Goal: Book appointment/travel/reservation

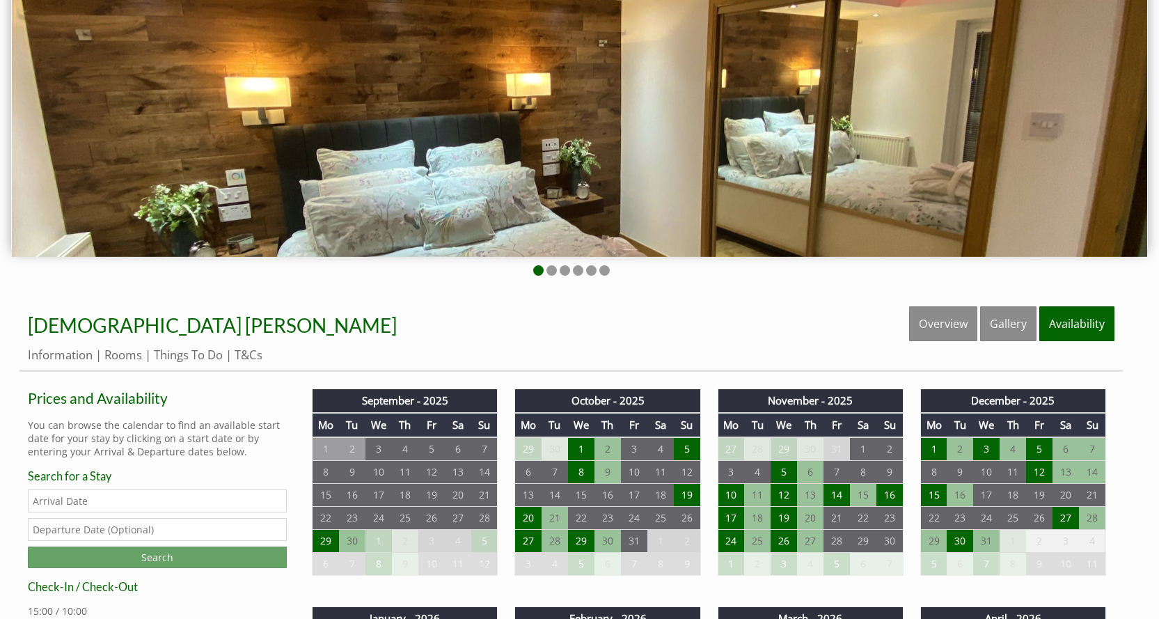
scroll to position [348, 0]
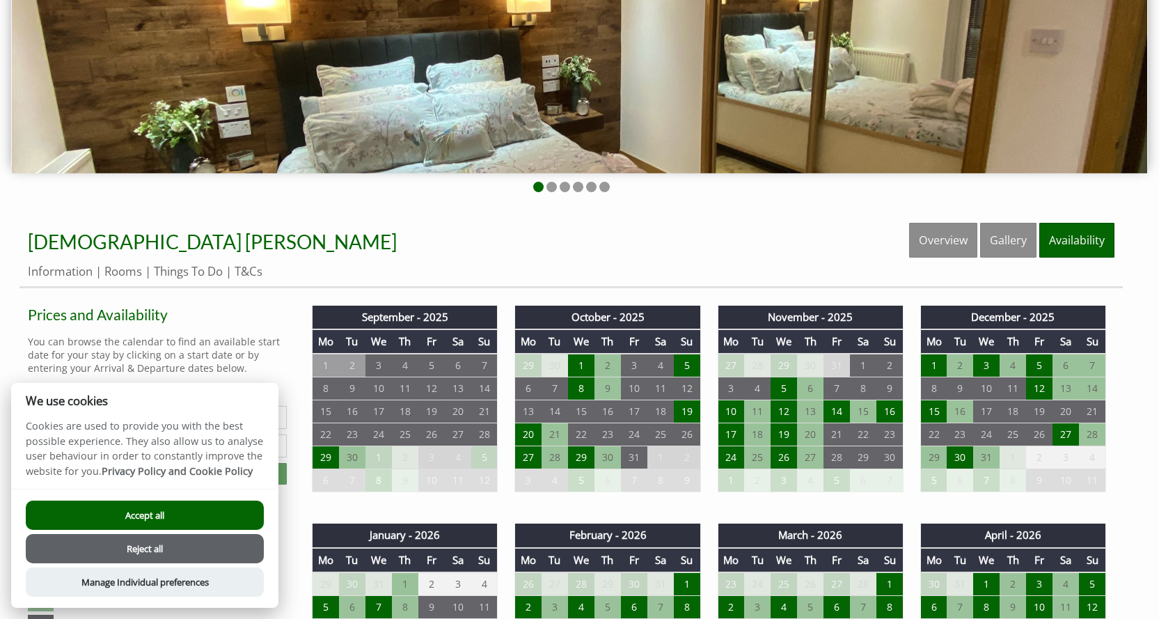
click at [181, 543] on button "Reject all" at bounding box center [145, 548] width 238 height 29
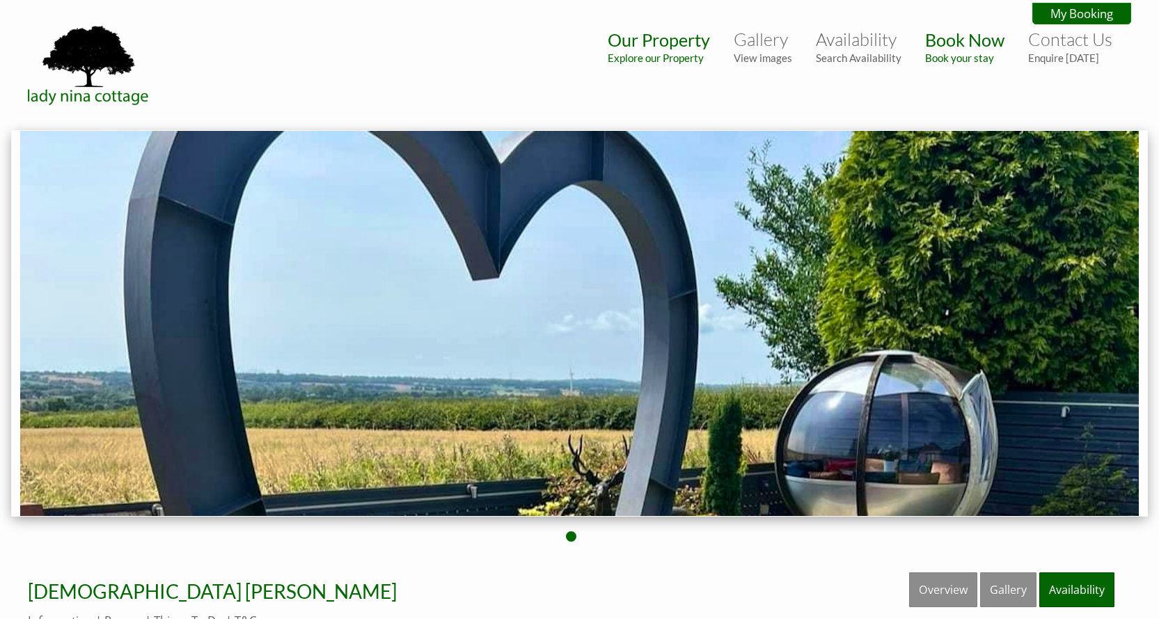
scroll to position [348, 0]
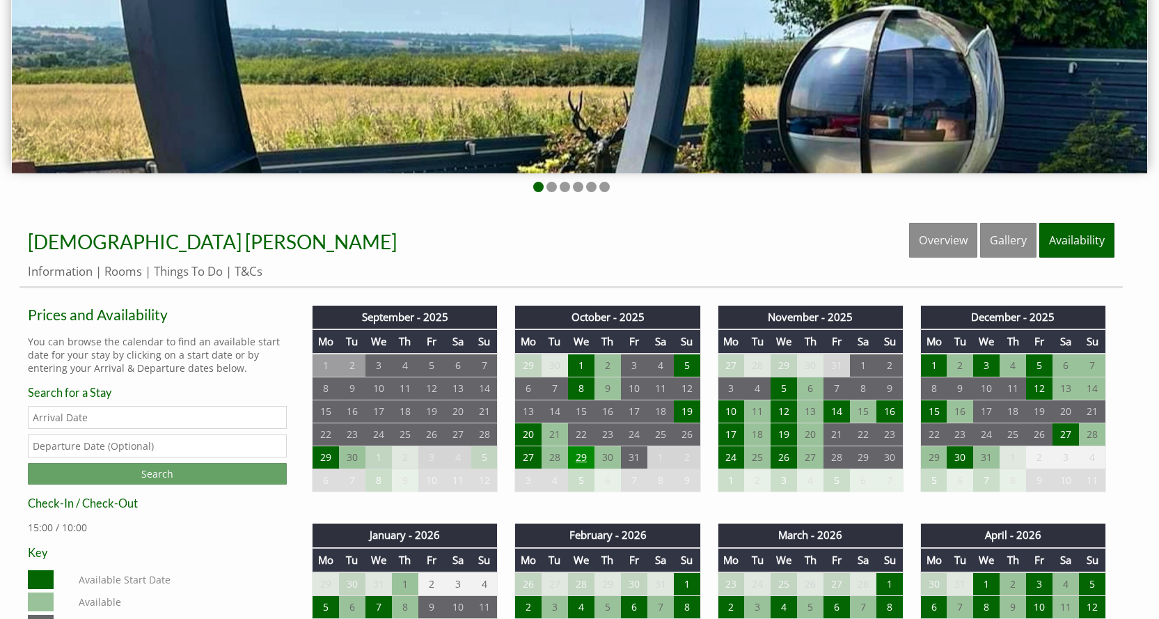
click at [578, 461] on td "29" at bounding box center [581, 457] width 26 height 23
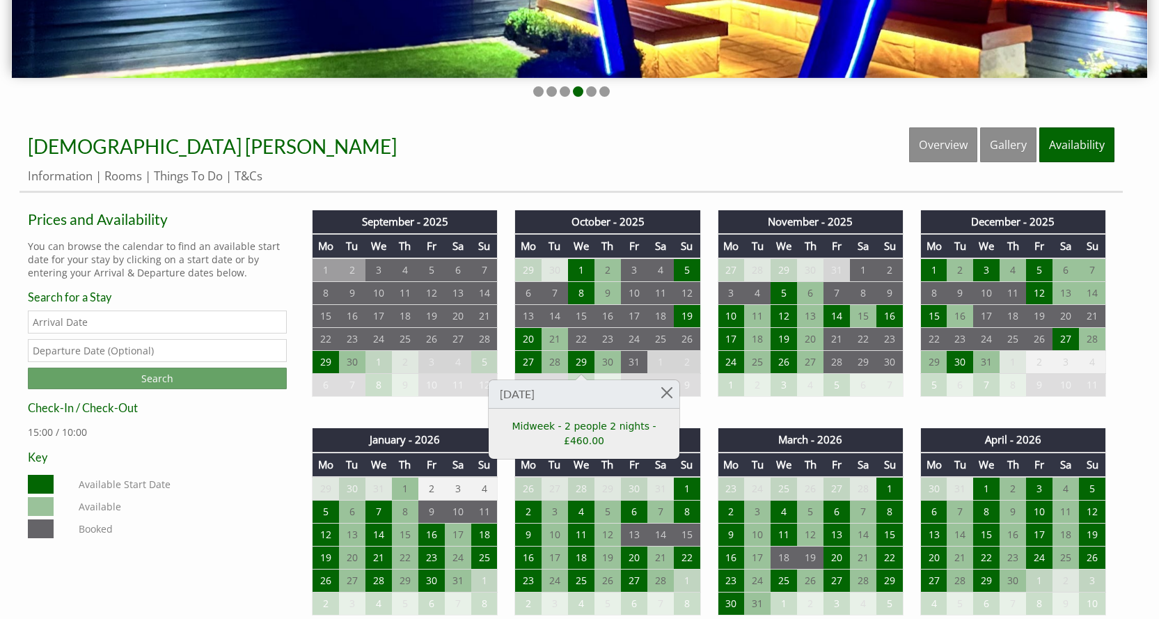
scroll to position [487, 0]
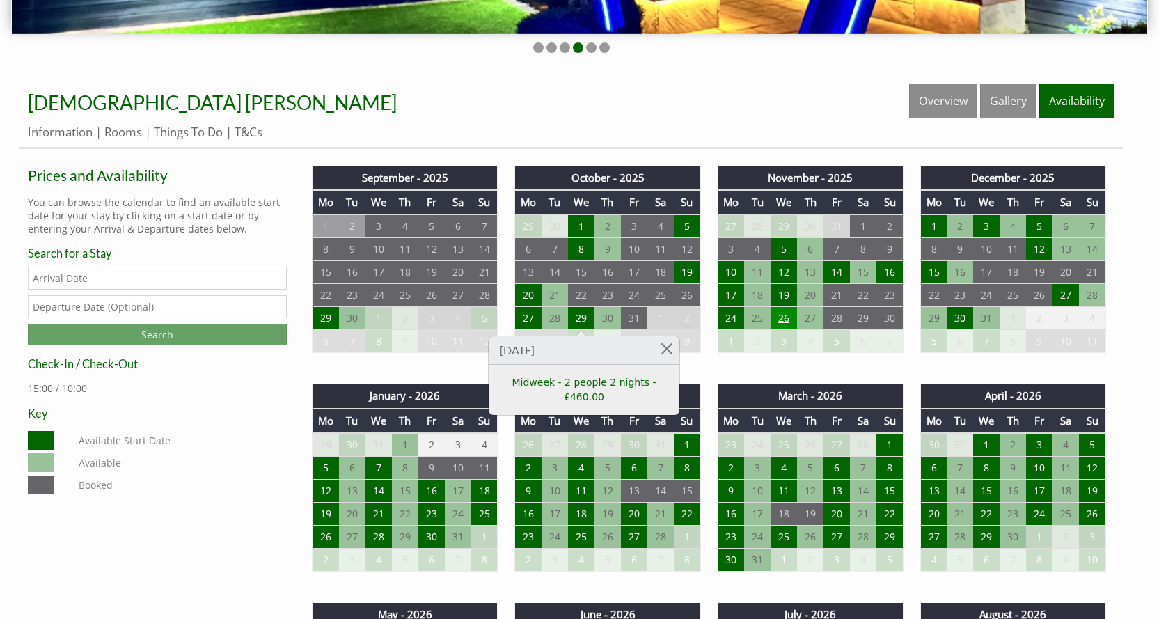
click at [780, 311] on td "26" at bounding box center [784, 318] width 26 height 23
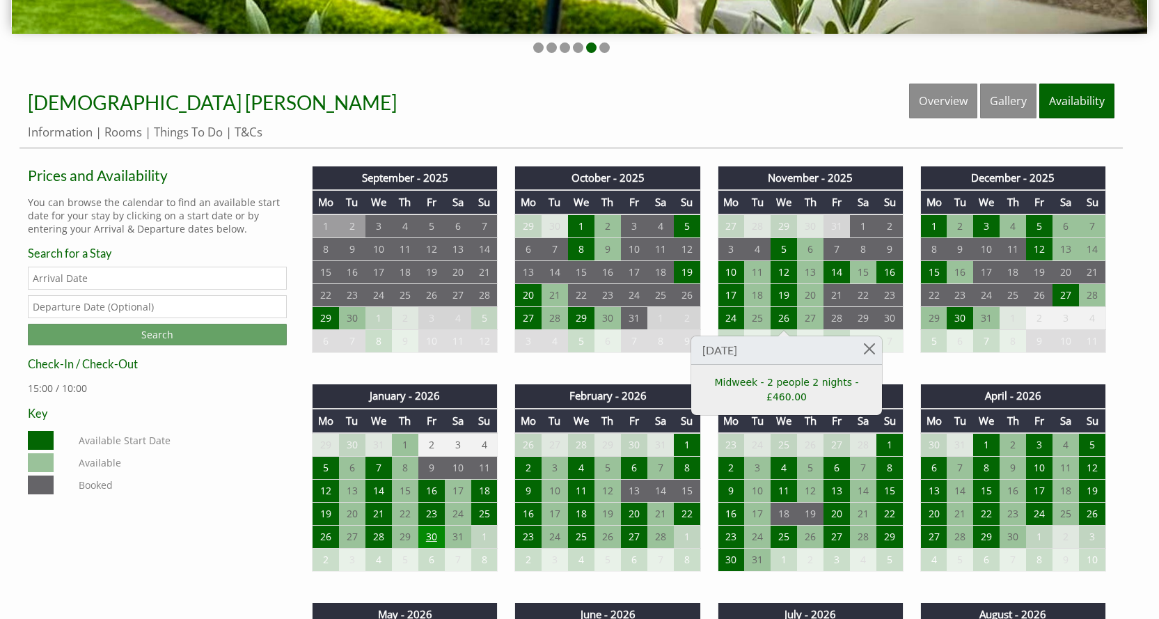
click at [424, 535] on td "30" at bounding box center [431, 537] width 26 height 23
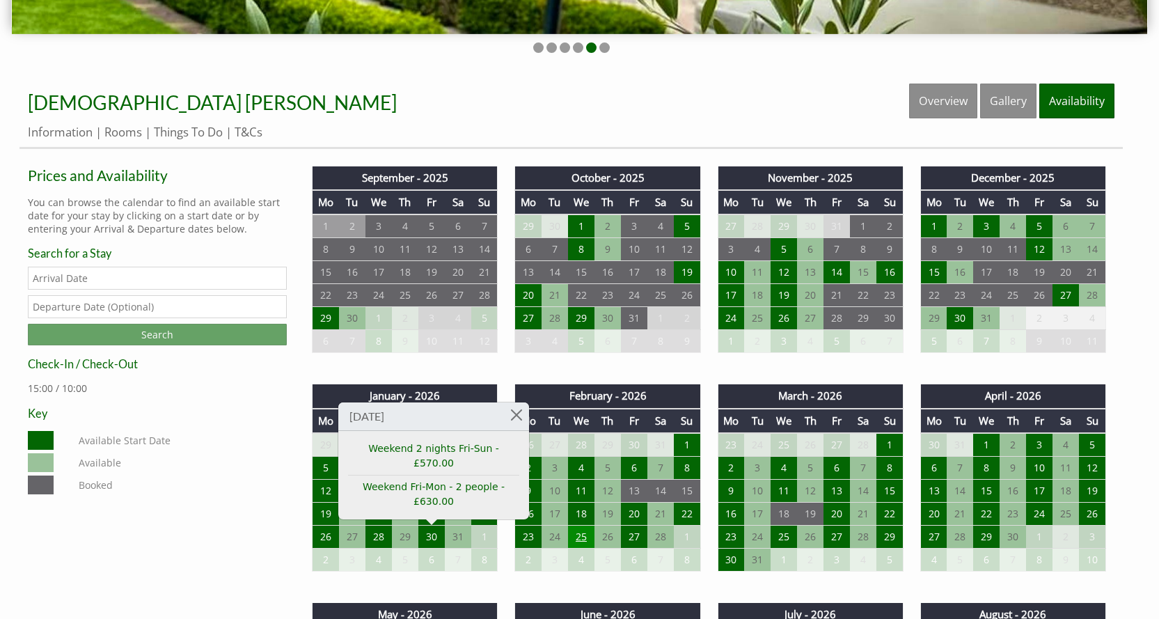
click at [576, 535] on td "25" at bounding box center [581, 537] width 26 height 23
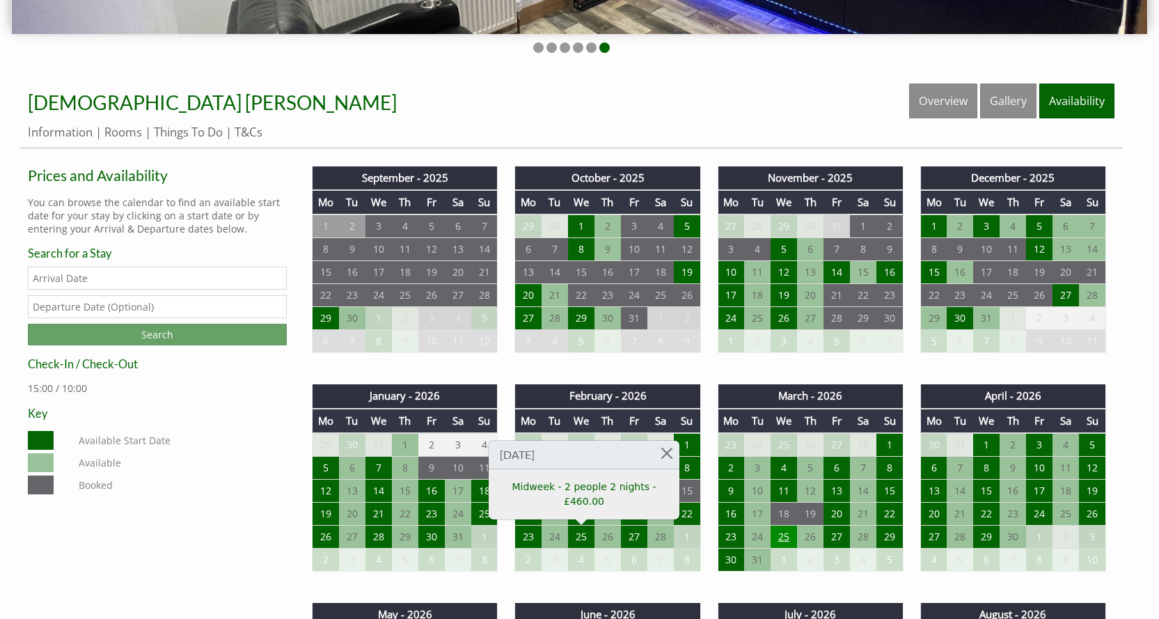
click at [786, 537] on td "25" at bounding box center [784, 537] width 26 height 23
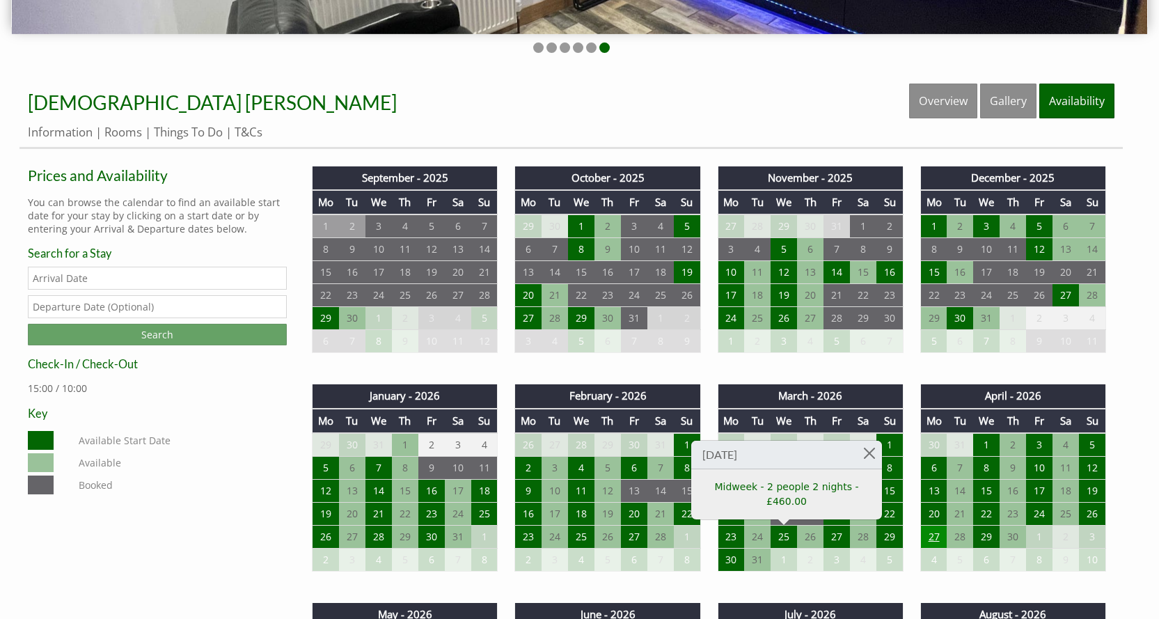
click at [930, 537] on td "27" at bounding box center [933, 537] width 26 height 23
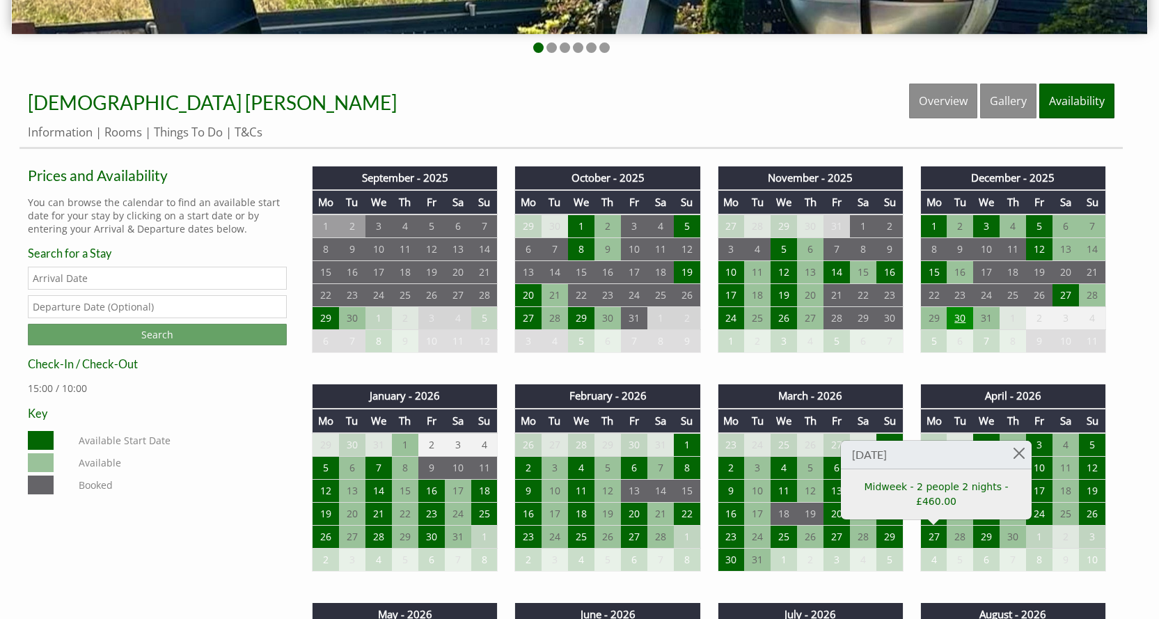
click at [968, 316] on td "30" at bounding box center [960, 318] width 26 height 23
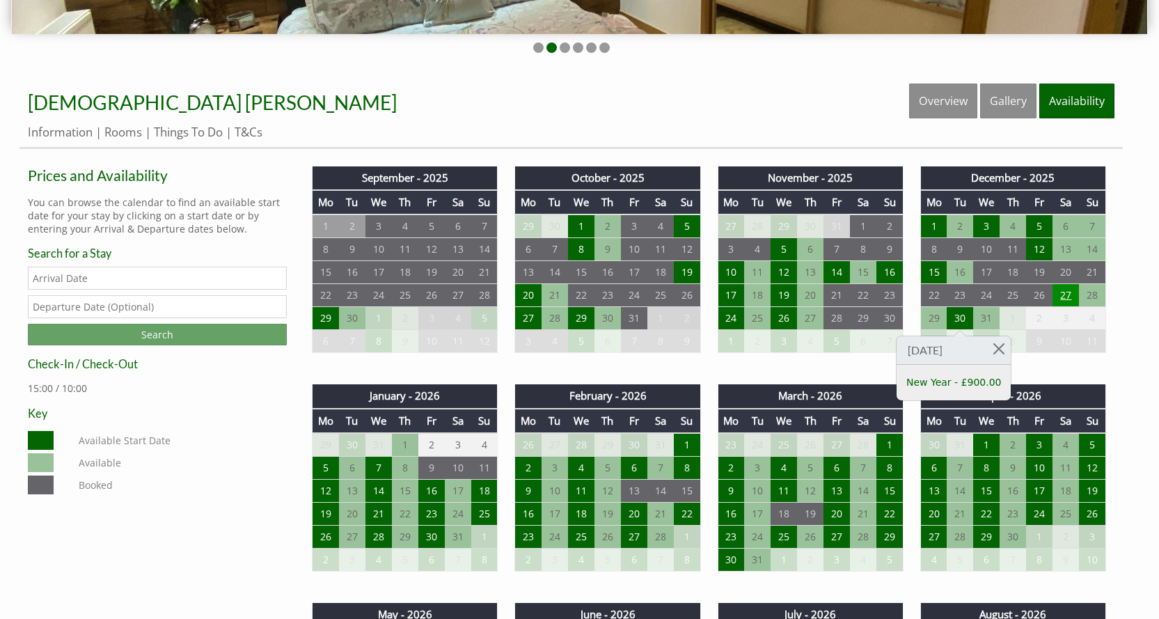
click at [1065, 289] on td "27" at bounding box center [1066, 295] width 26 height 23
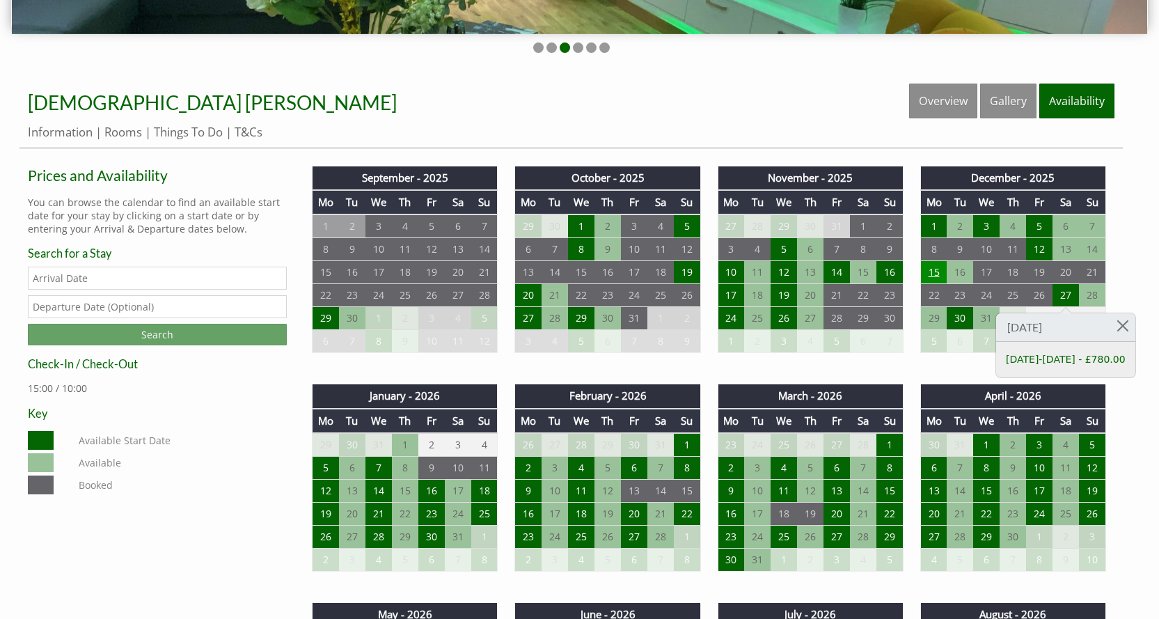
click at [937, 273] on td "15" at bounding box center [933, 272] width 26 height 23
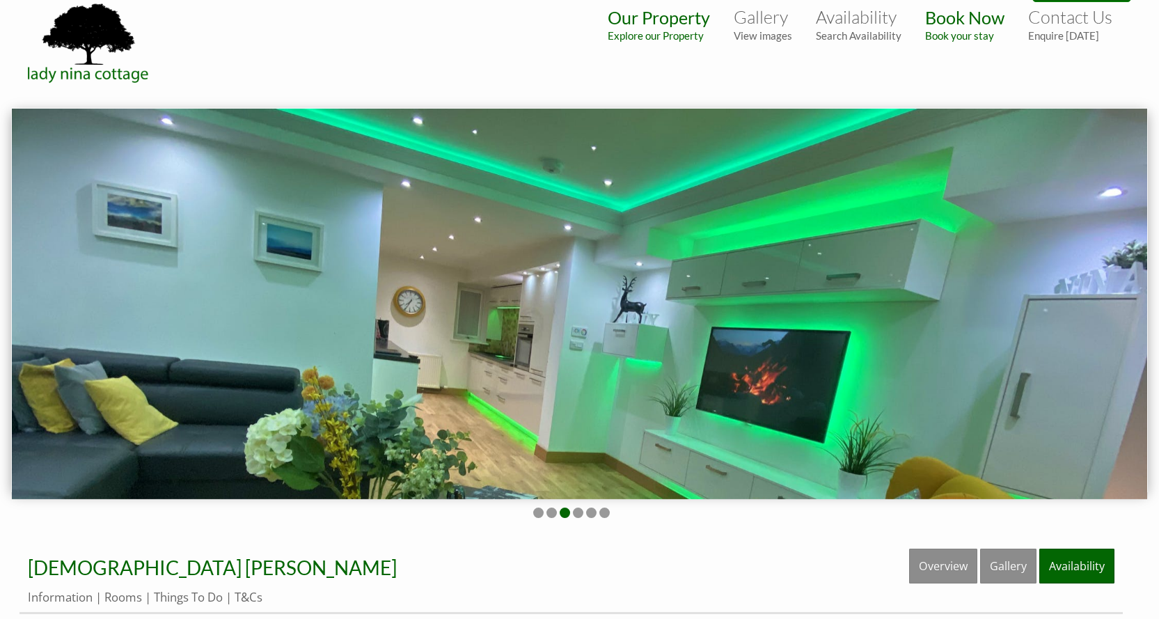
scroll to position [0, 0]
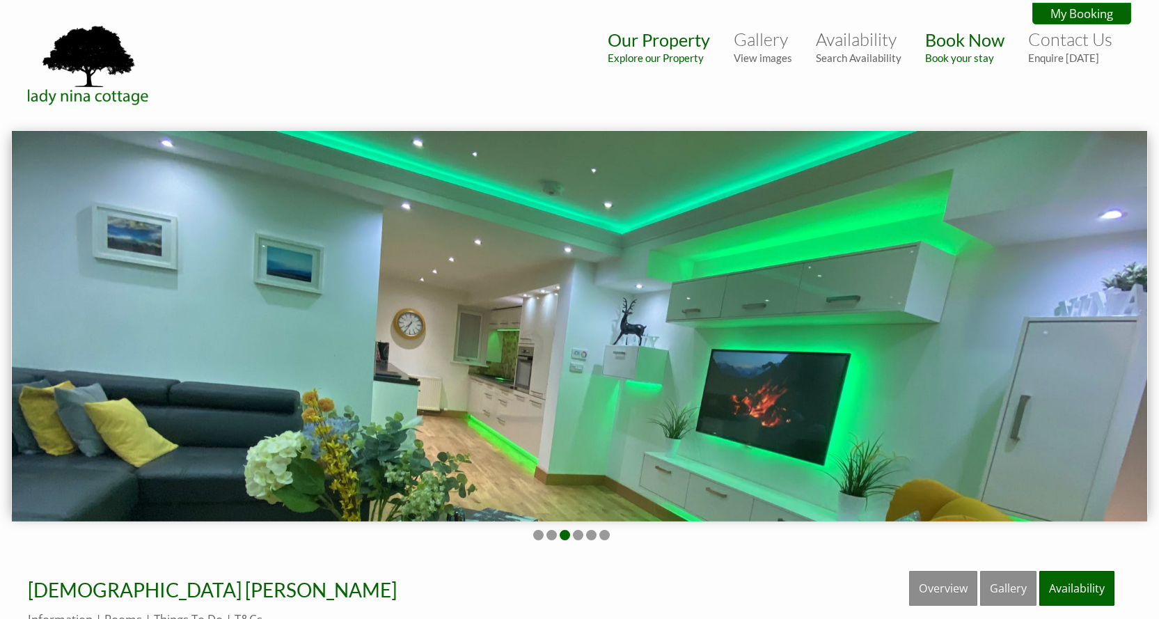
click at [929, 424] on img at bounding box center [579, 326] width 1135 height 390
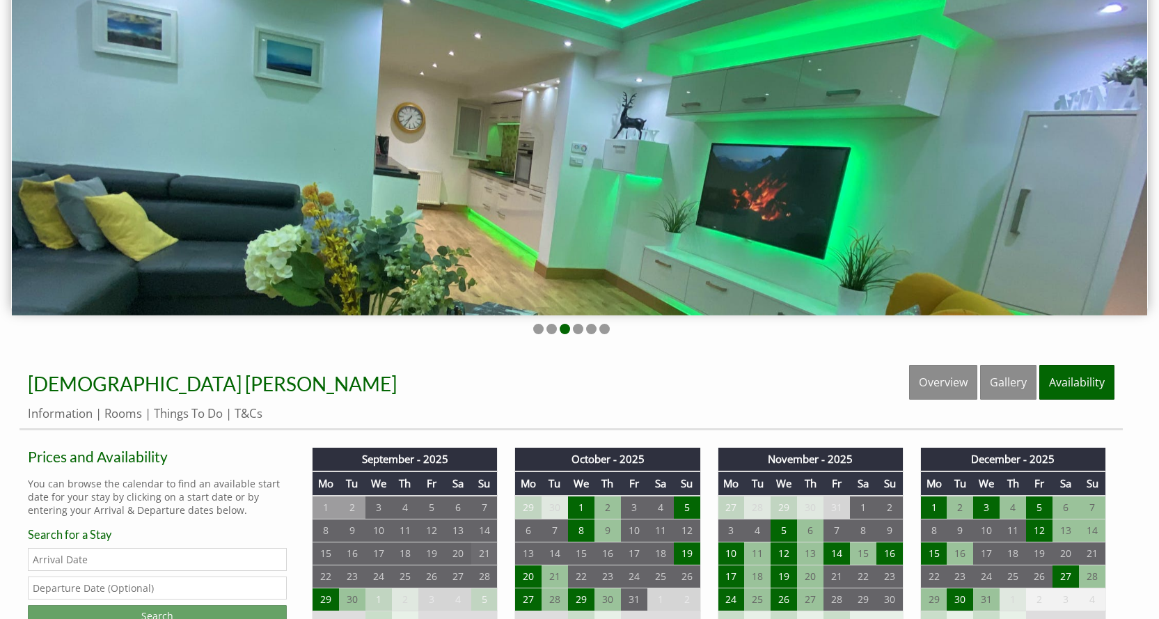
scroll to position [209, 0]
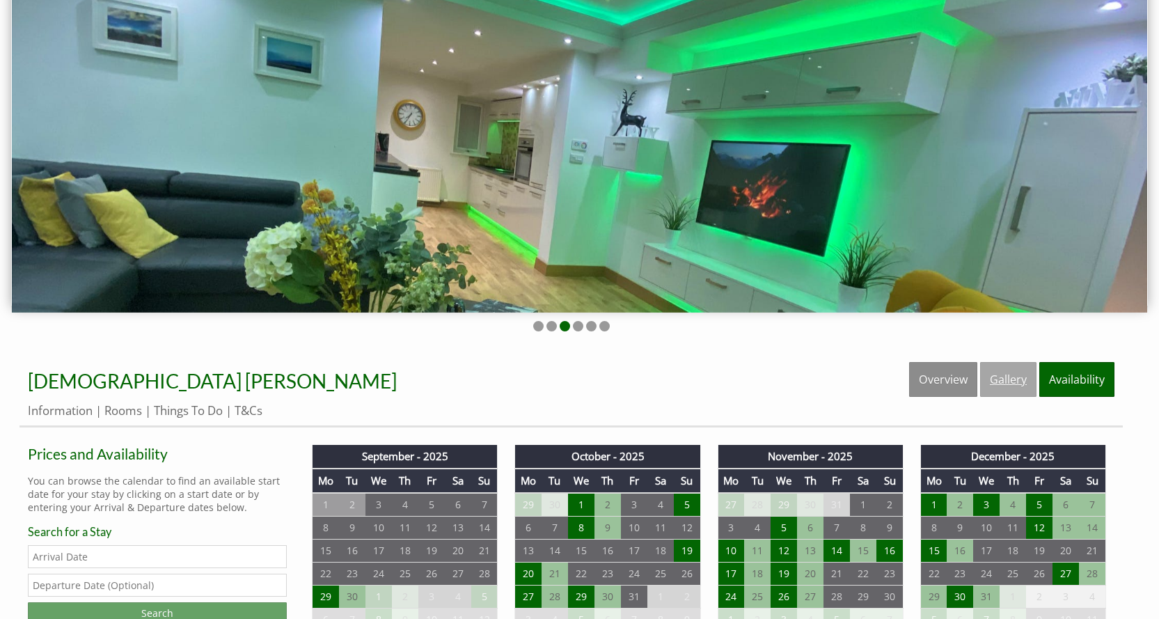
click at [1015, 373] on link "Gallery" at bounding box center [1008, 379] width 56 height 35
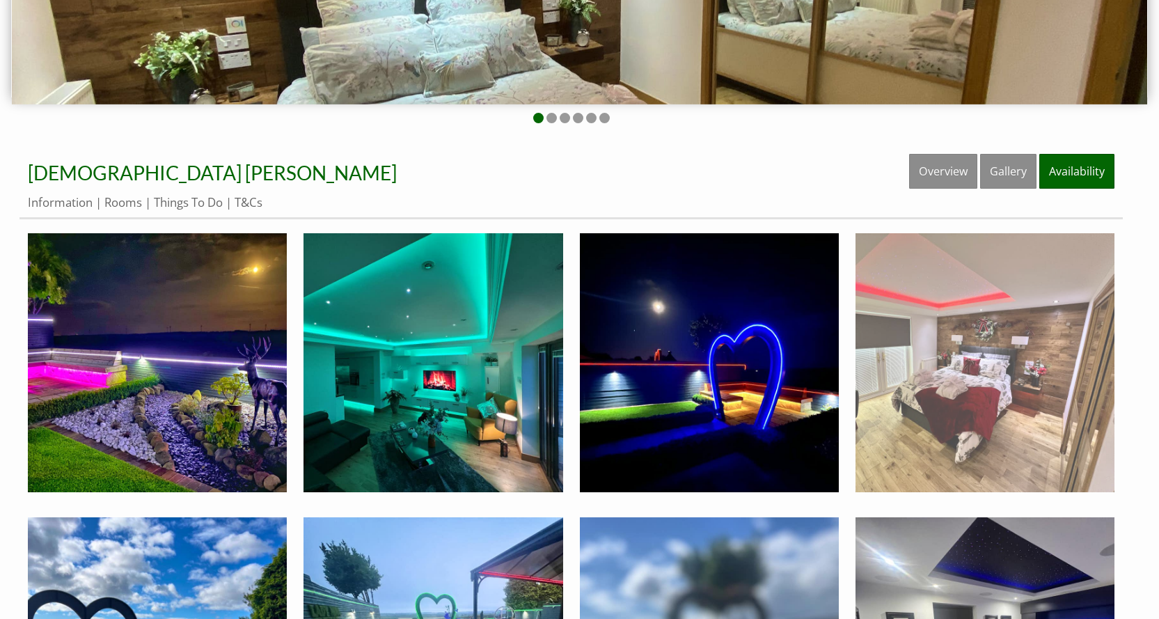
scroll to position [418, 0]
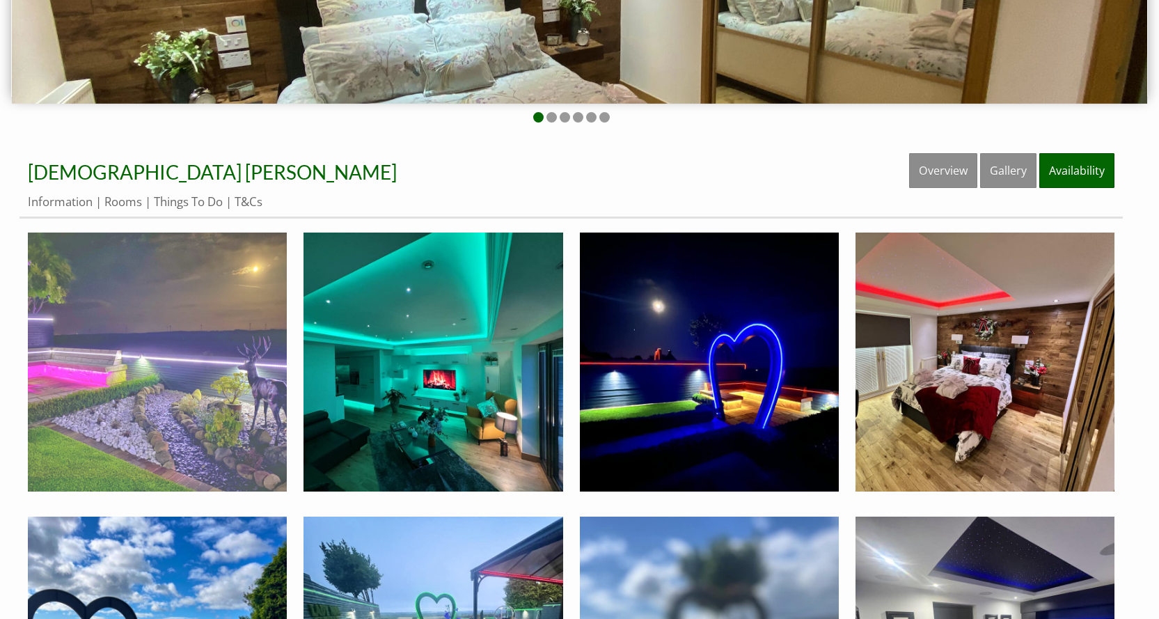
click at [166, 375] on img at bounding box center [157, 362] width 259 height 259
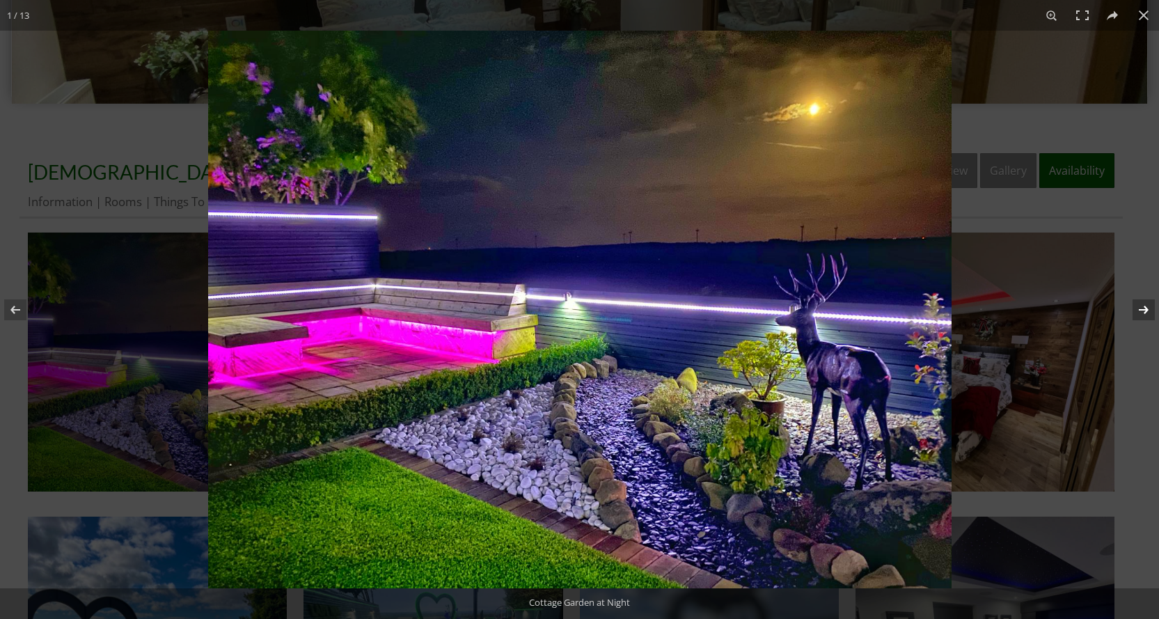
click at [1146, 308] on button at bounding box center [1134, 310] width 49 height 70
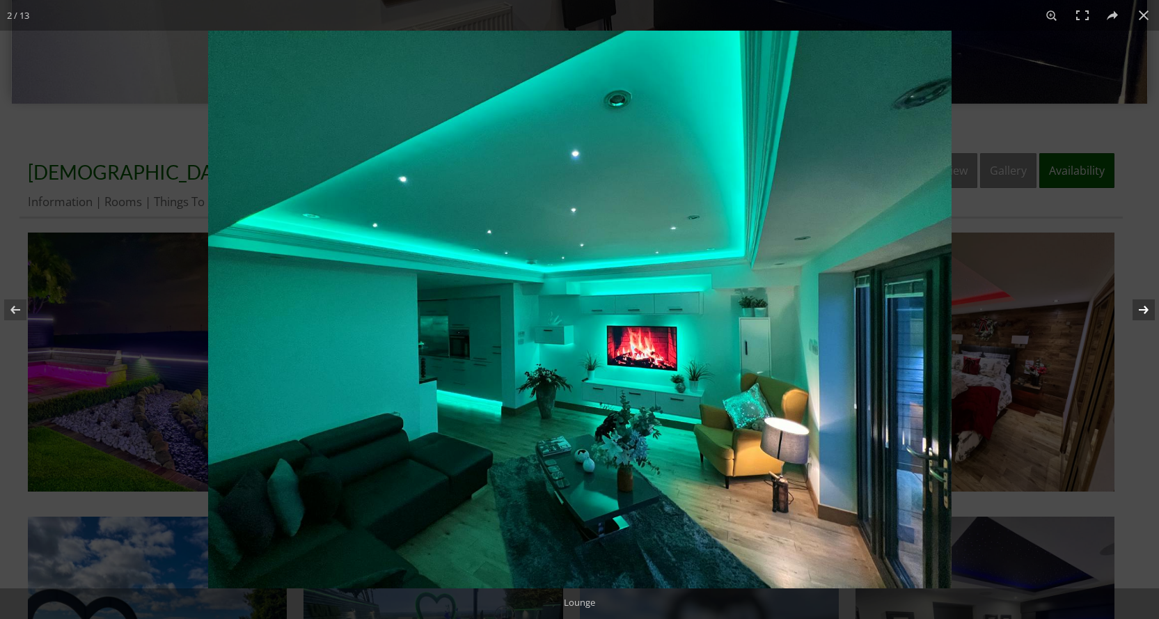
click at [1146, 308] on button at bounding box center [1134, 310] width 49 height 70
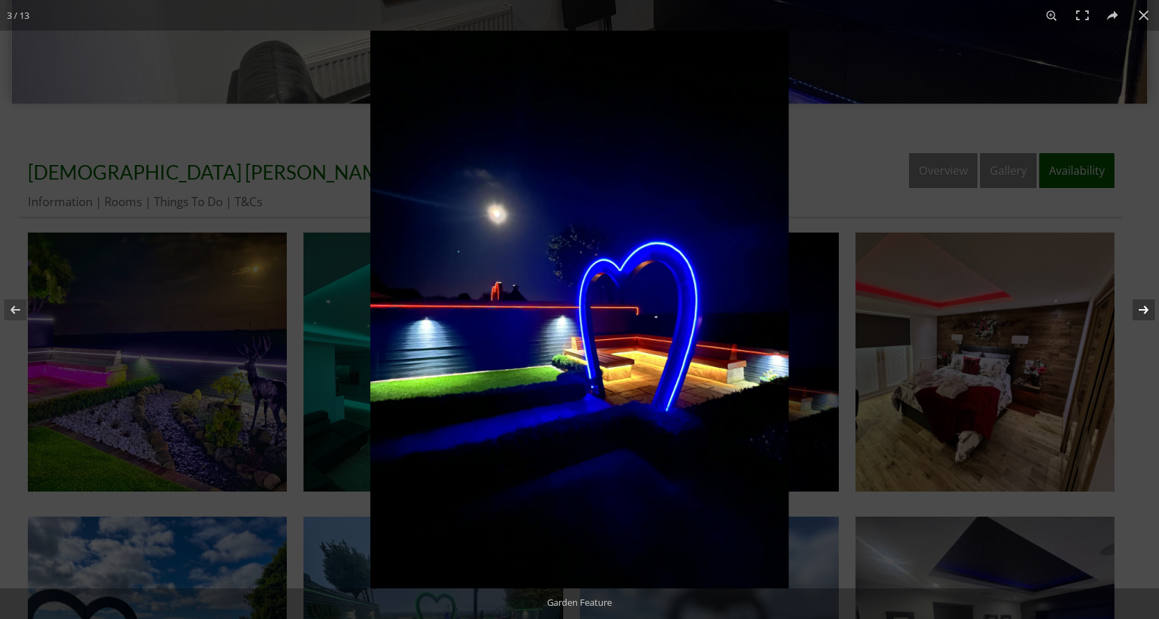
click at [1146, 308] on button at bounding box center [1134, 310] width 49 height 70
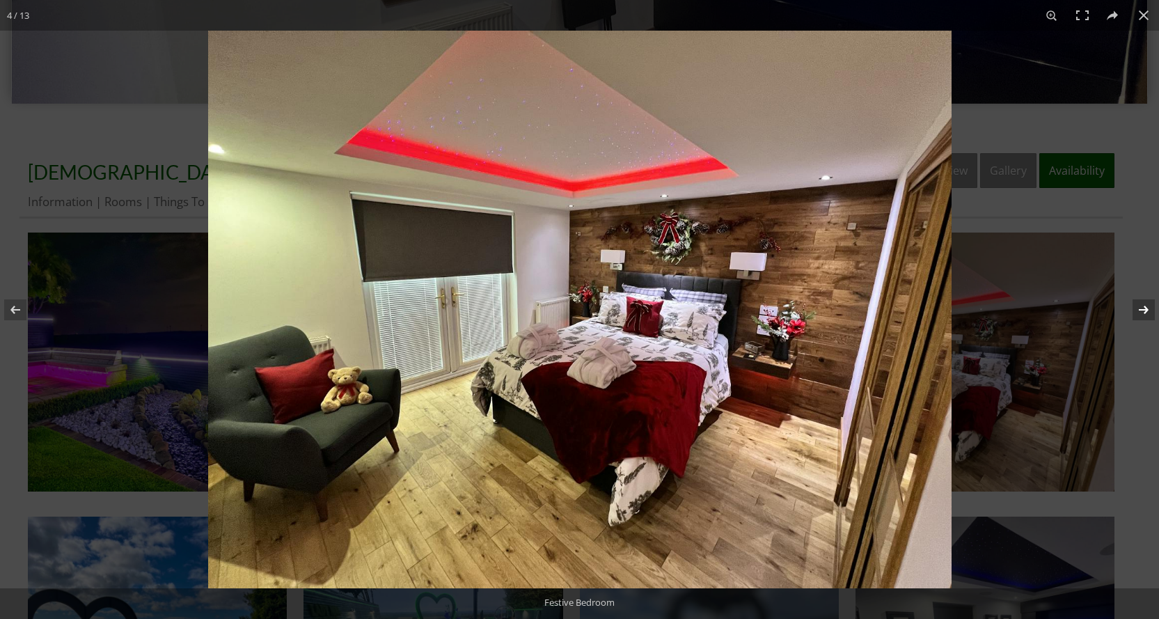
click at [1146, 308] on button at bounding box center [1134, 310] width 49 height 70
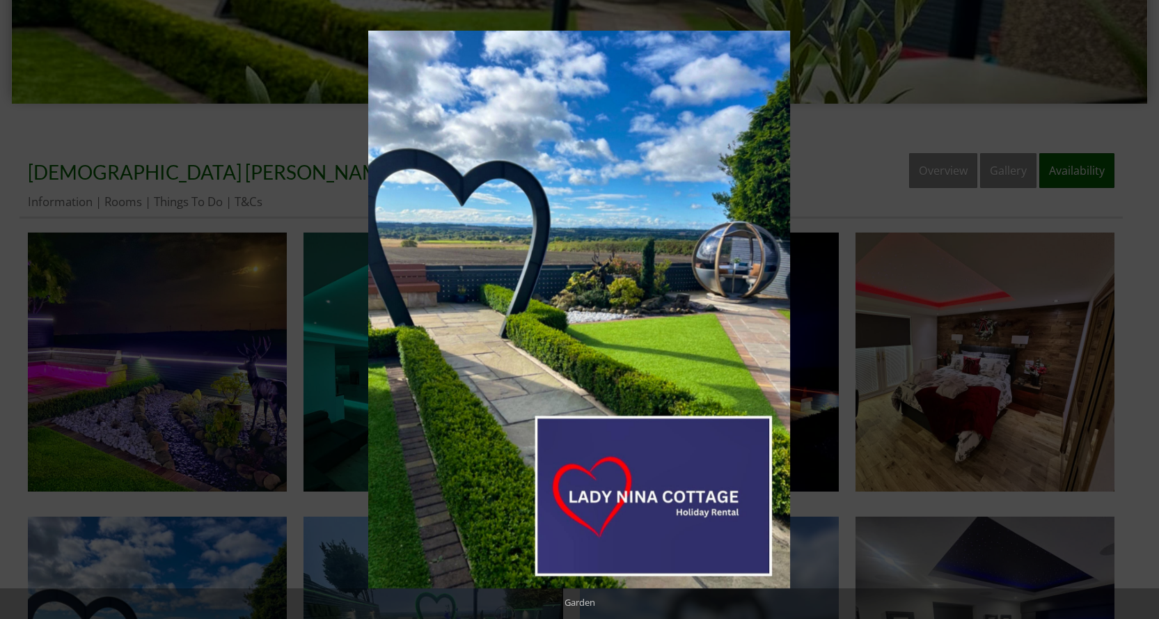
click at [1146, 308] on button at bounding box center [1134, 310] width 49 height 70
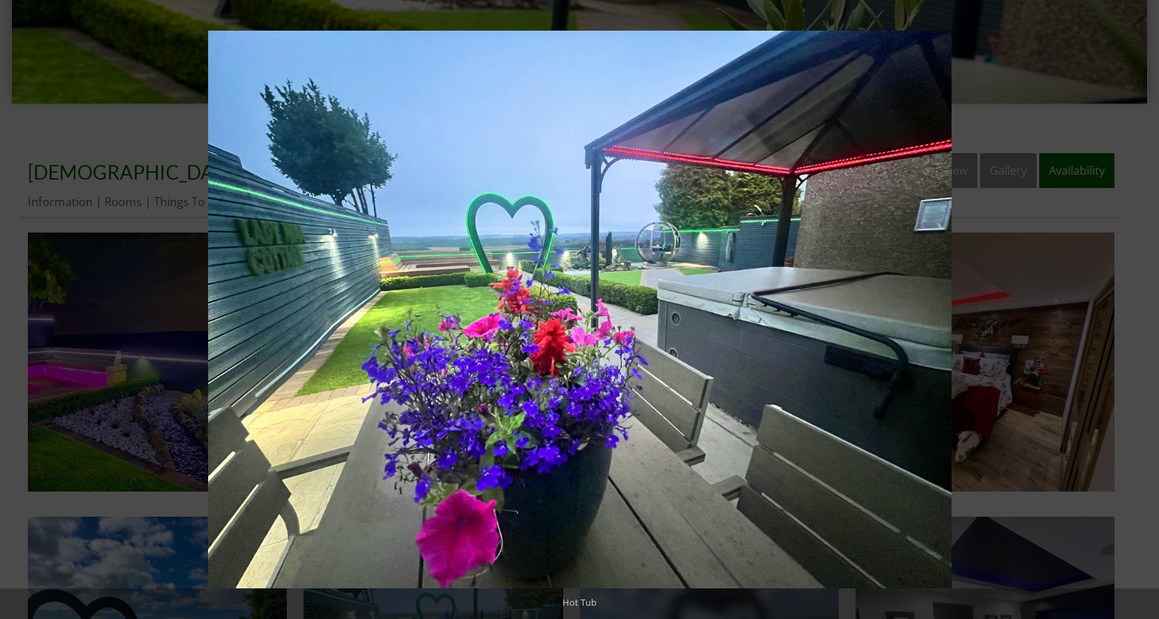
click at [1146, 308] on button at bounding box center [1134, 310] width 49 height 70
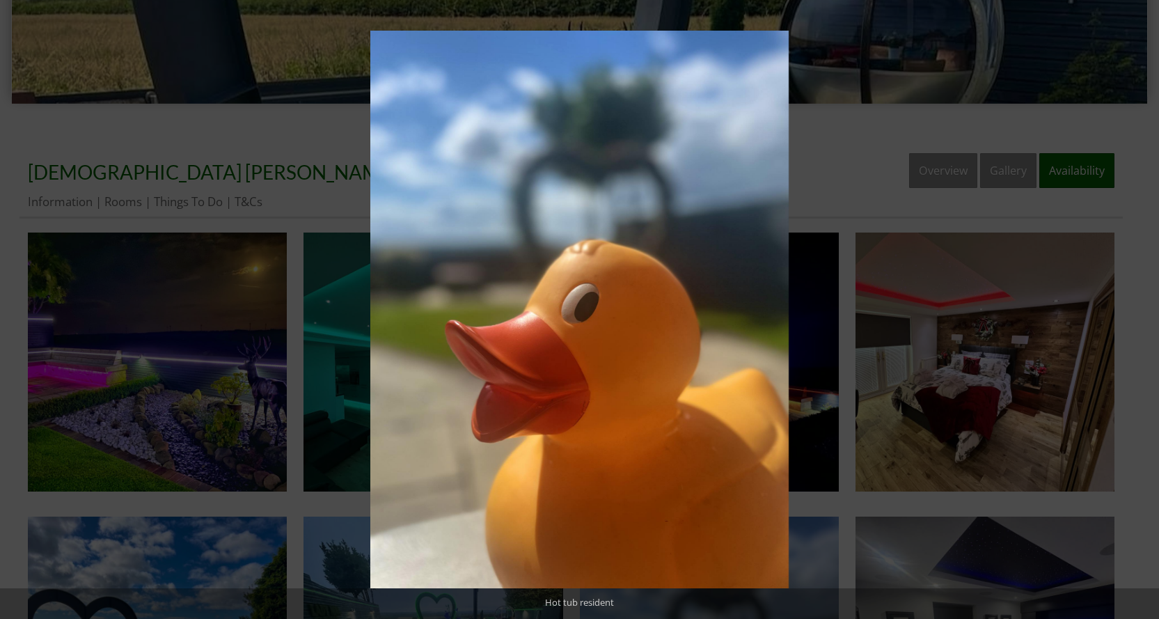
click at [1146, 308] on button at bounding box center [1134, 310] width 49 height 70
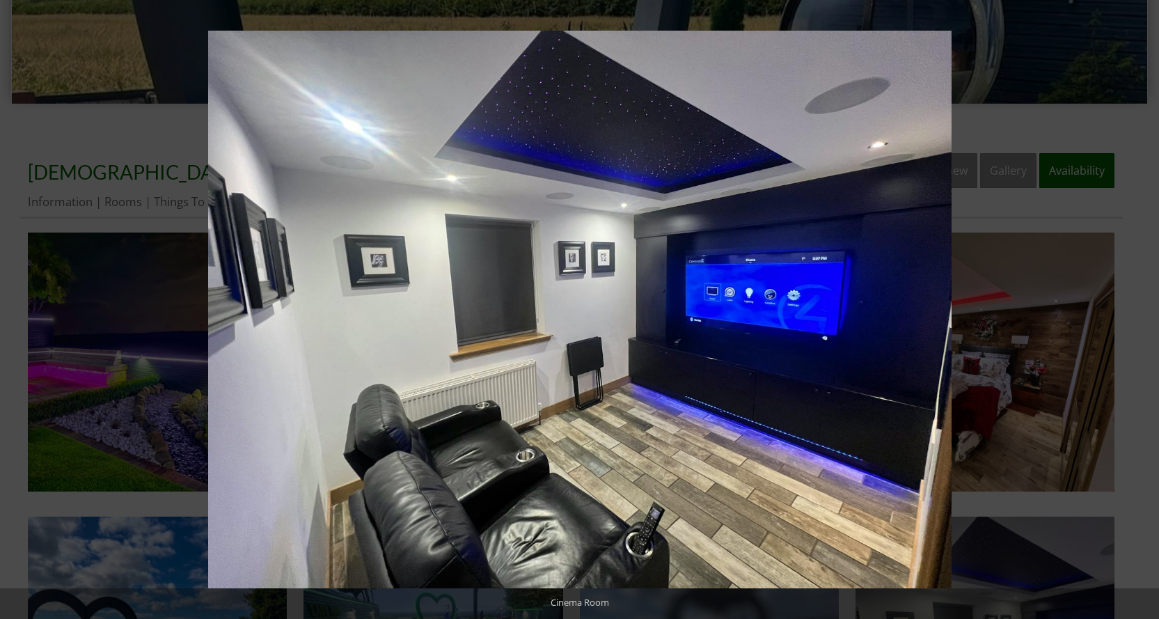
click at [1146, 308] on button at bounding box center [1134, 310] width 49 height 70
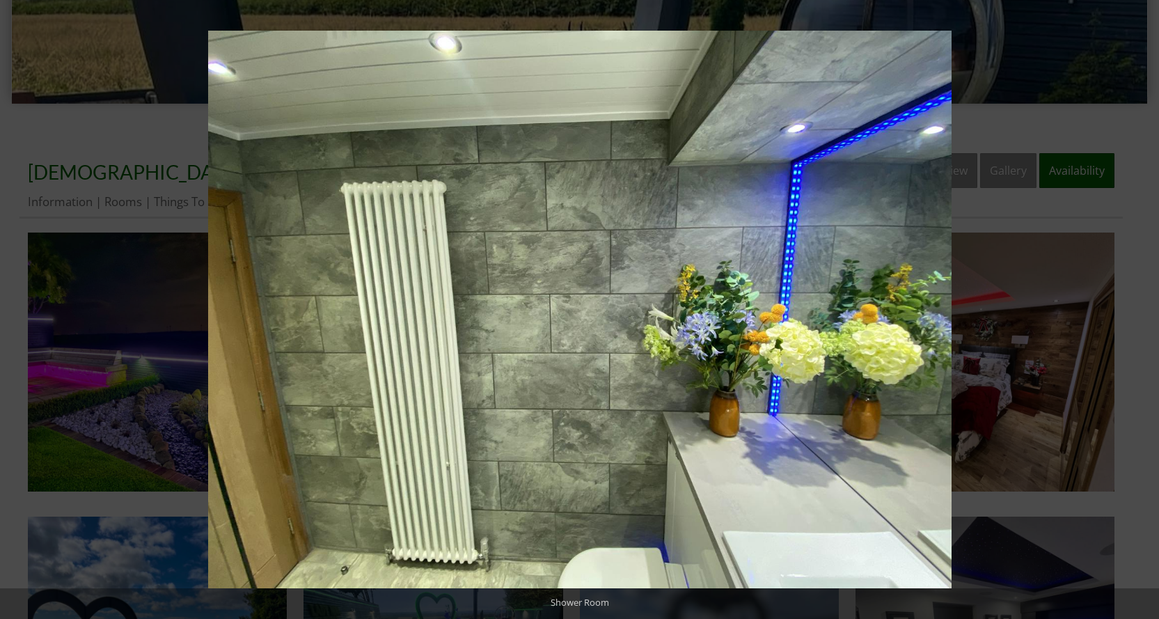
click at [1146, 308] on button at bounding box center [1134, 310] width 49 height 70
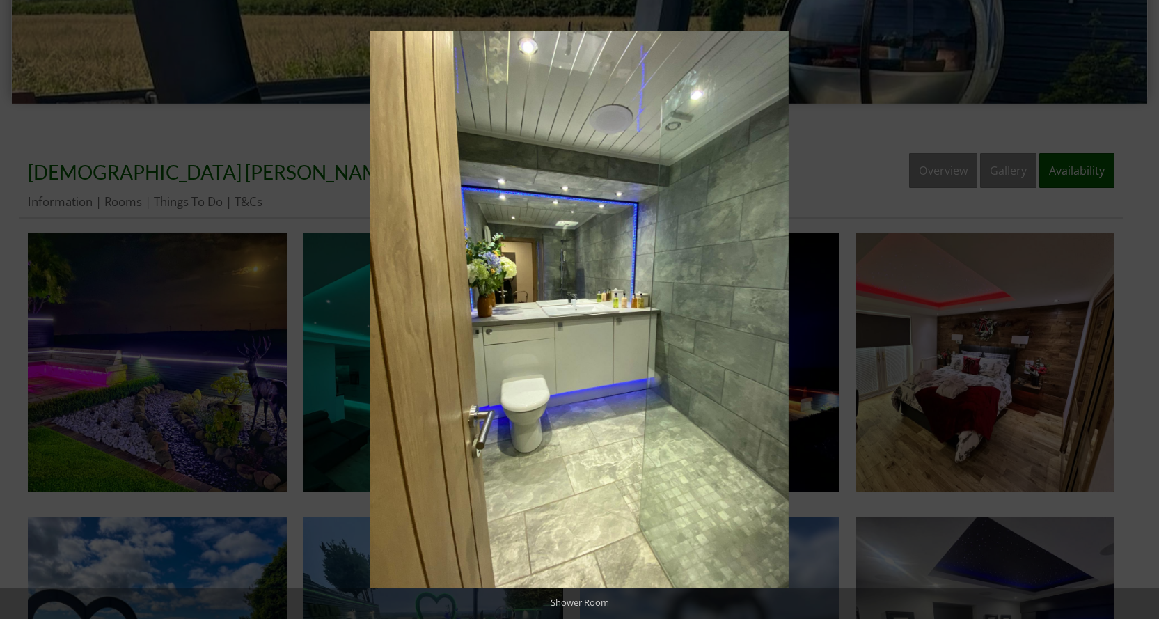
click at [1146, 308] on button at bounding box center [1134, 310] width 49 height 70
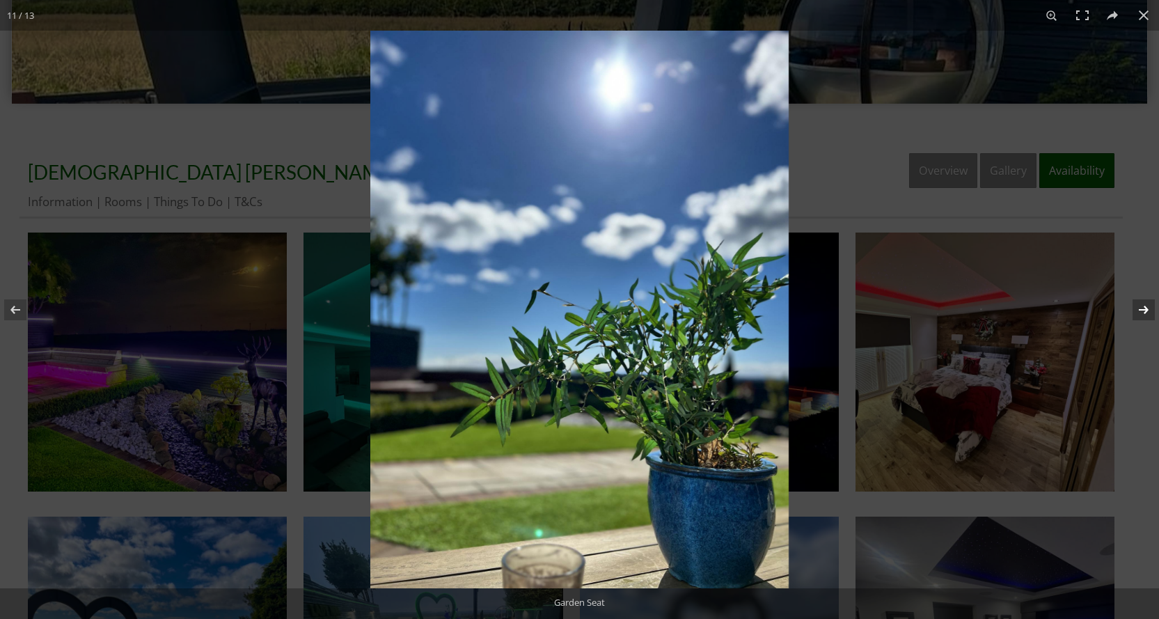
click at [1146, 308] on button at bounding box center [1134, 310] width 49 height 70
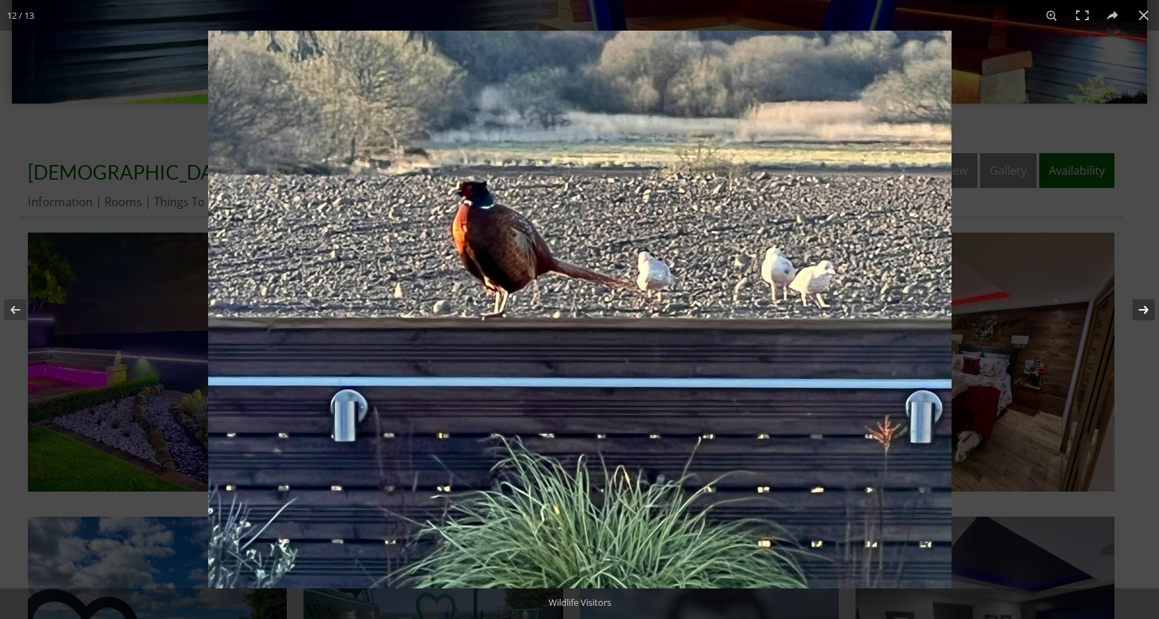
click at [1146, 308] on button at bounding box center [1134, 310] width 49 height 70
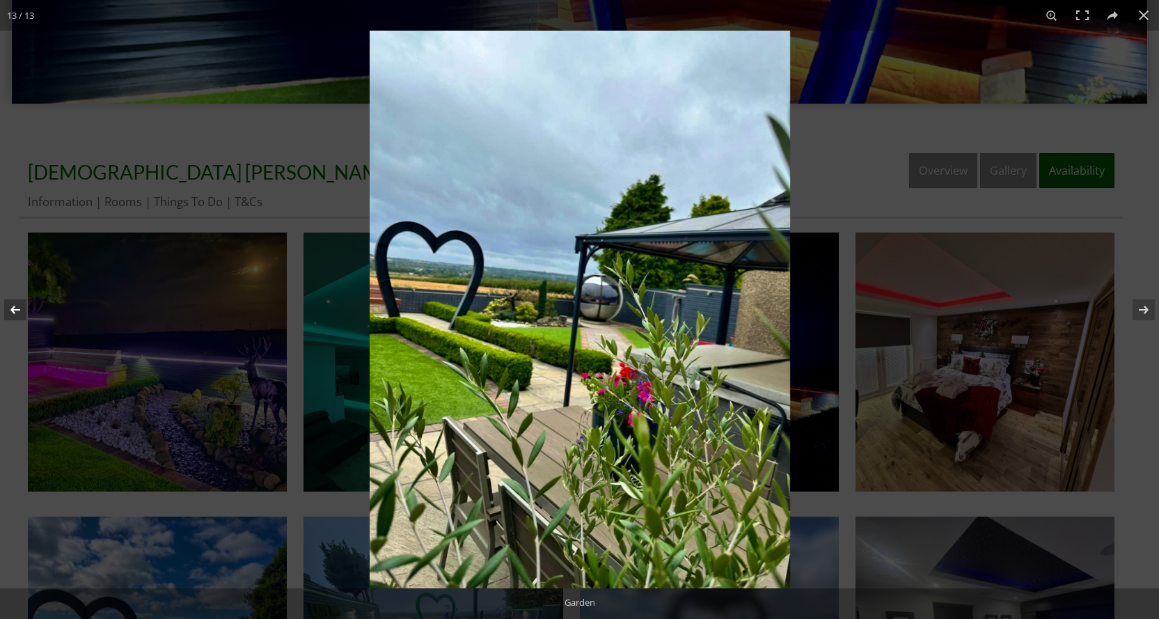
click at [18, 312] on button at bounding box center [24, 310] width 49 height 70
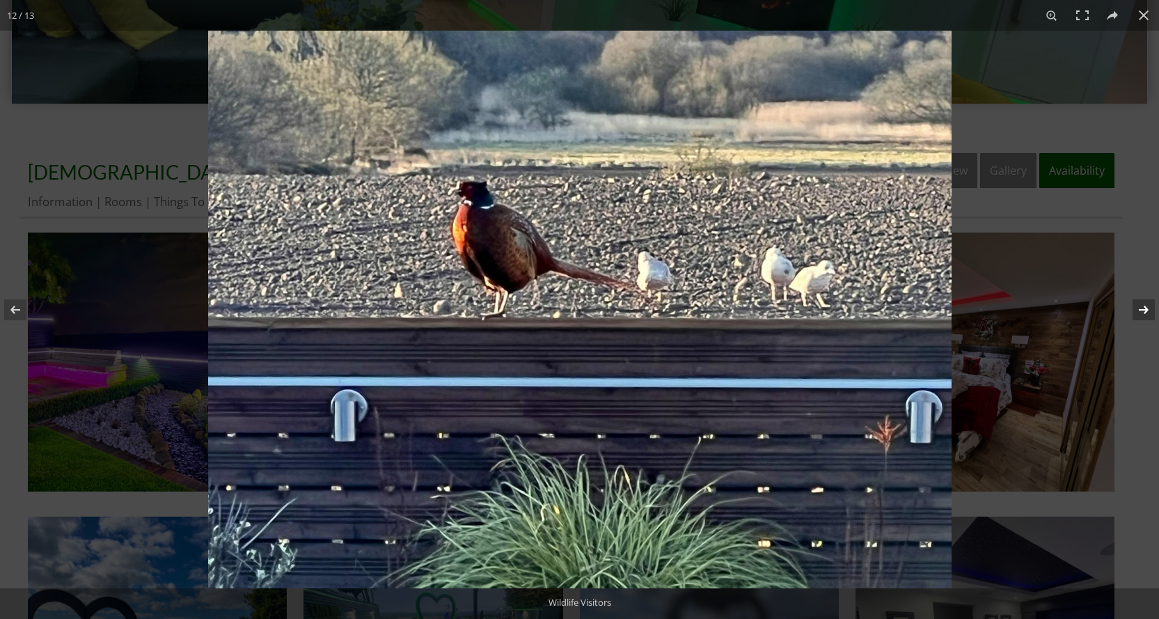
click at [1144, 310] on button at bounding box center [1134, 310] width 49 height 70
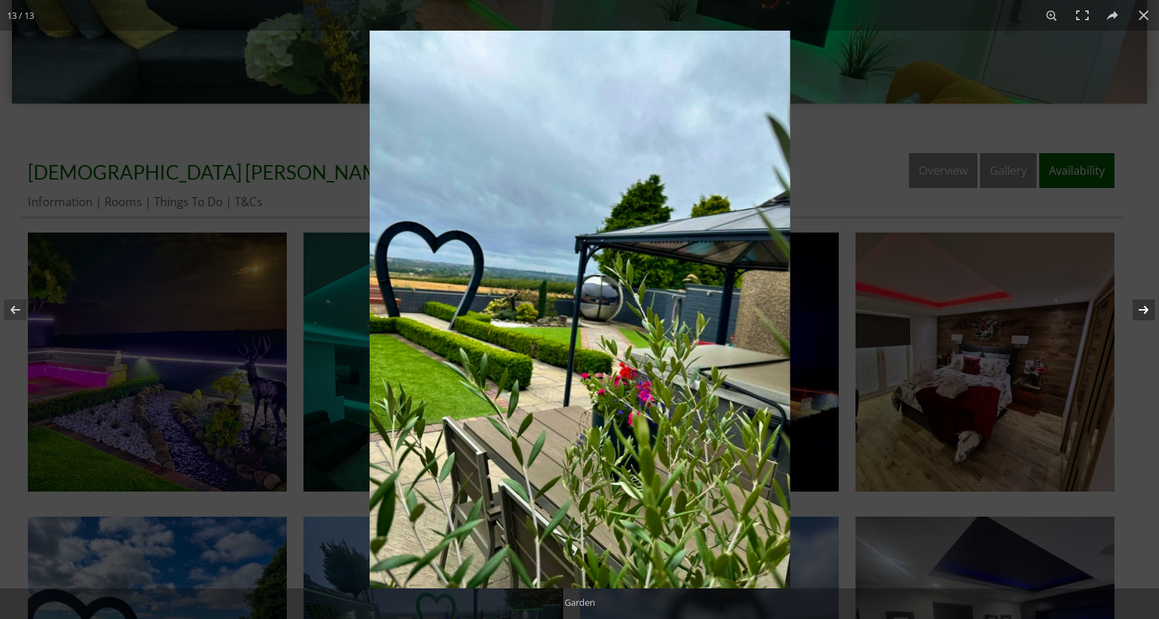
click at [1144, 310] on button at bounding box center [1134, 310] width 49 height 70
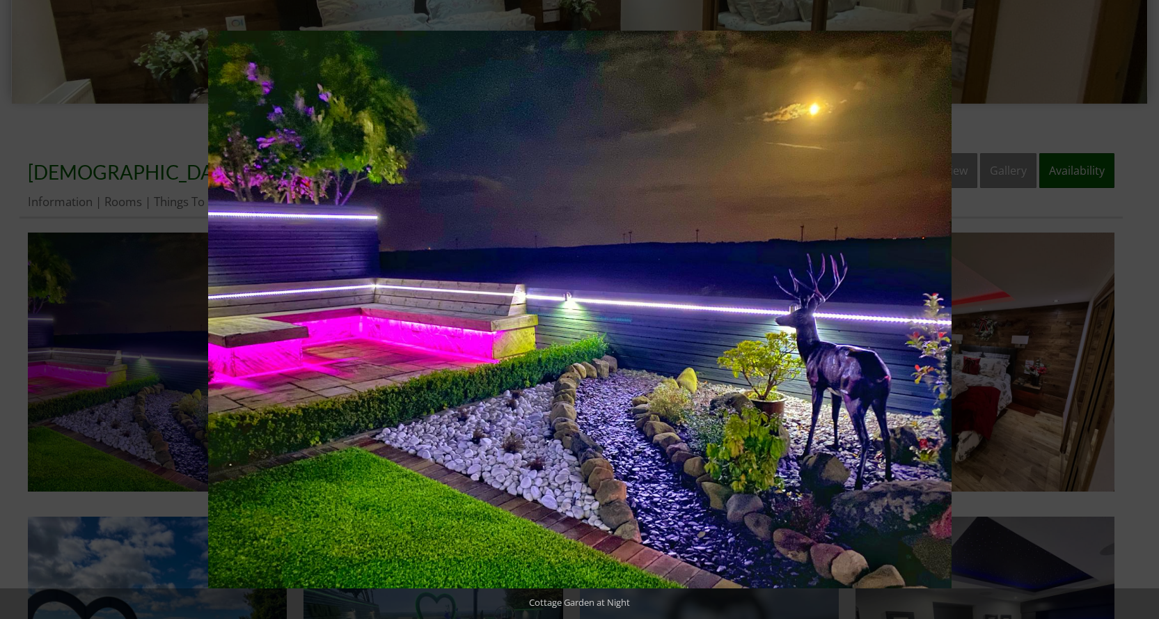
click at [1144, 310] on button at bounding box center [1134, 310] width 49 height 70
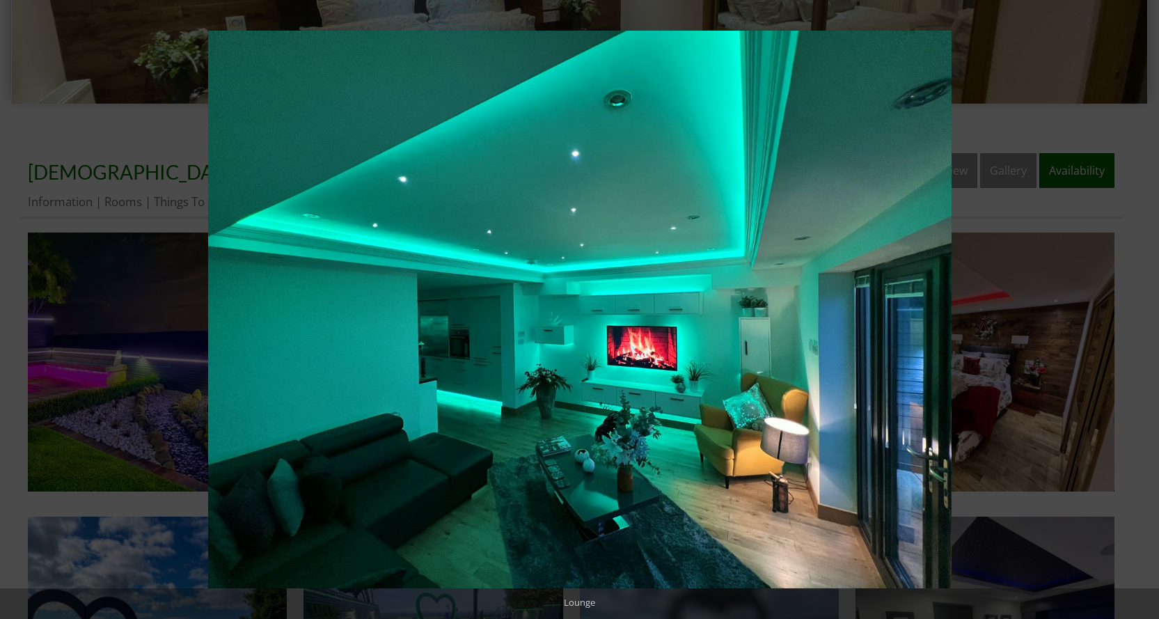
click at [1144, 310] on button at bounding box center [1134, 310] width 49 height 70
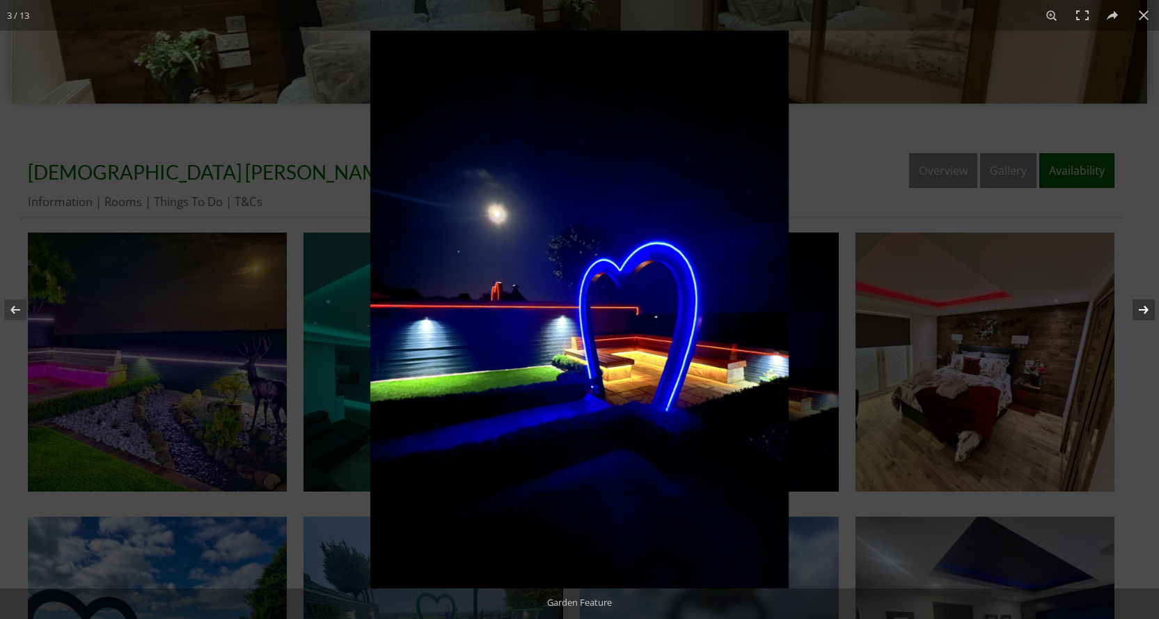
click at [1144, 310] on button at bounding box center [1134, 310] width 49 height 70
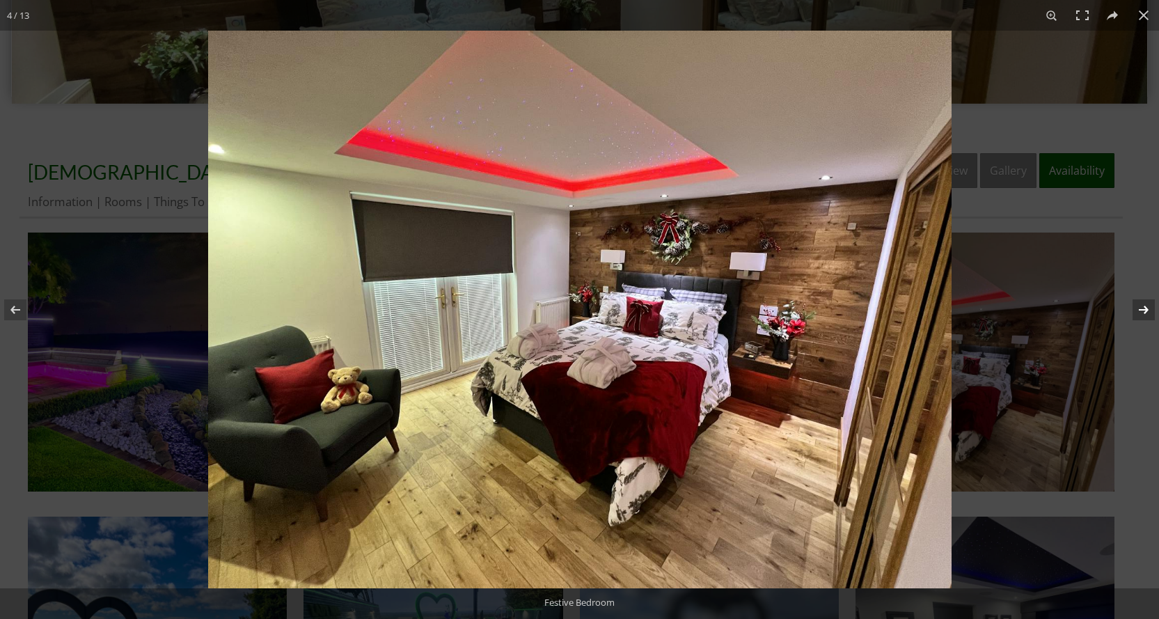
click at [1144, 310] on button at bounding box center [1134, 310] width 49 height 70
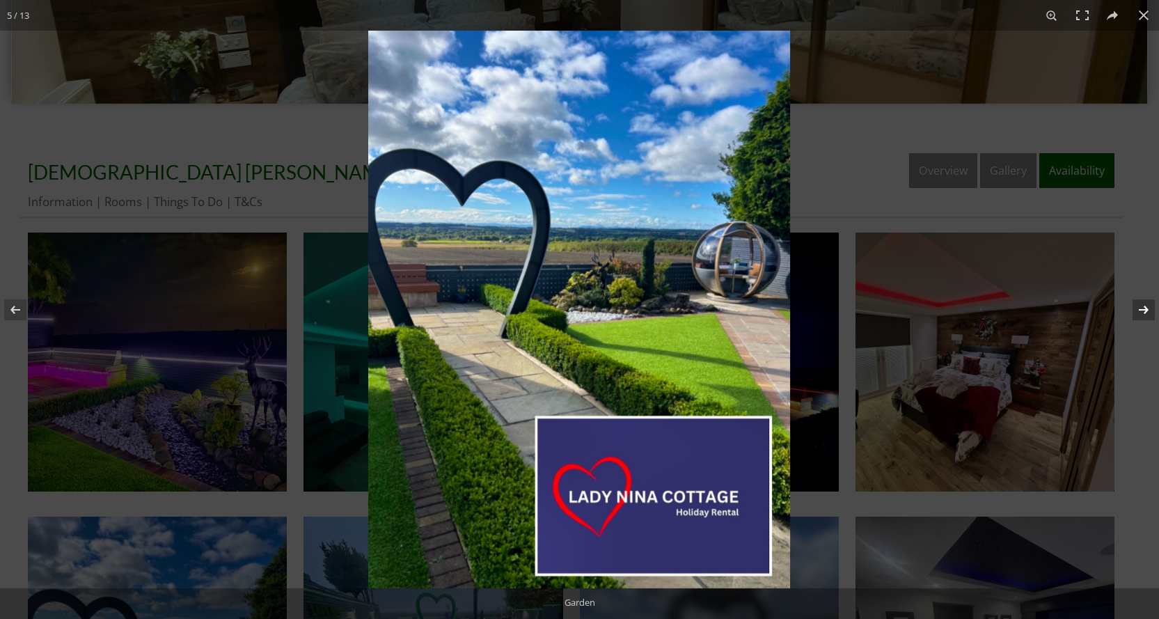
click at [1144, 310] on button at bounding box center [1134, 310] width 49 height 70
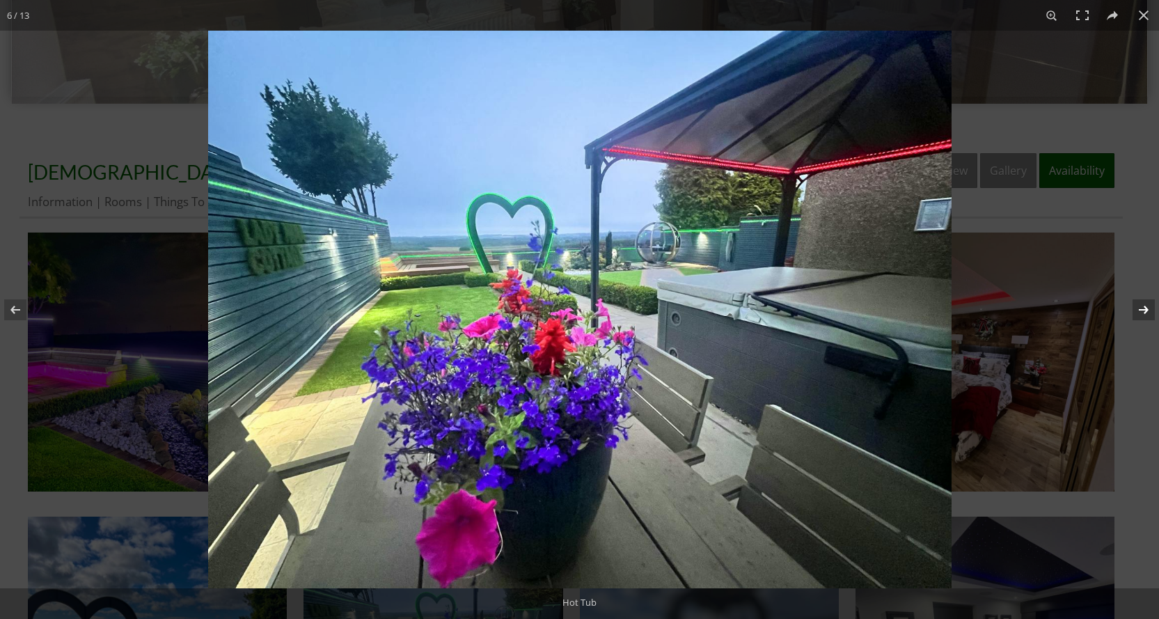
click at [1144, 310] on button at bounding box center [1134, 310] width 49 height 70
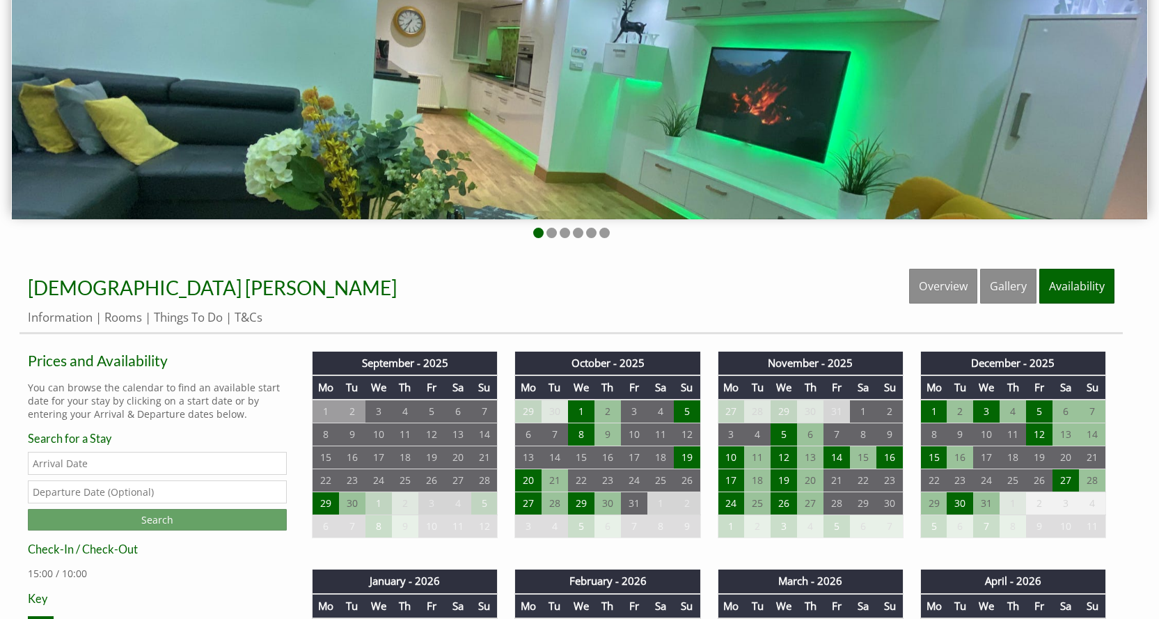
scroll to position [418, 0]
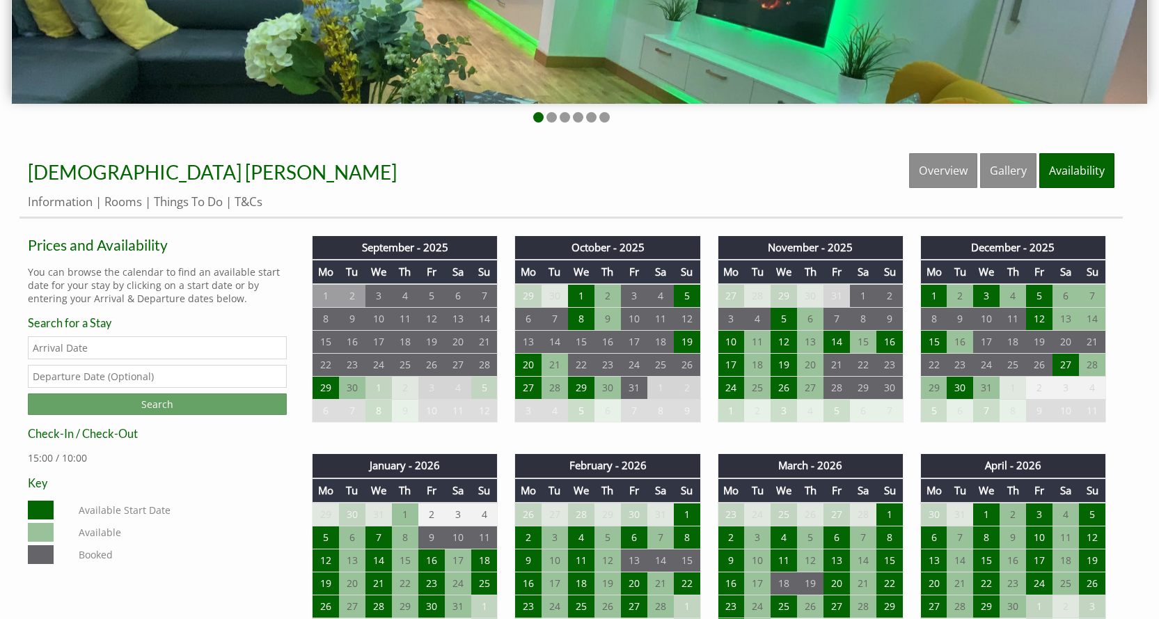
click at [77, 349] on input "Date" at bounding box center [157, 347] width 259 height 23
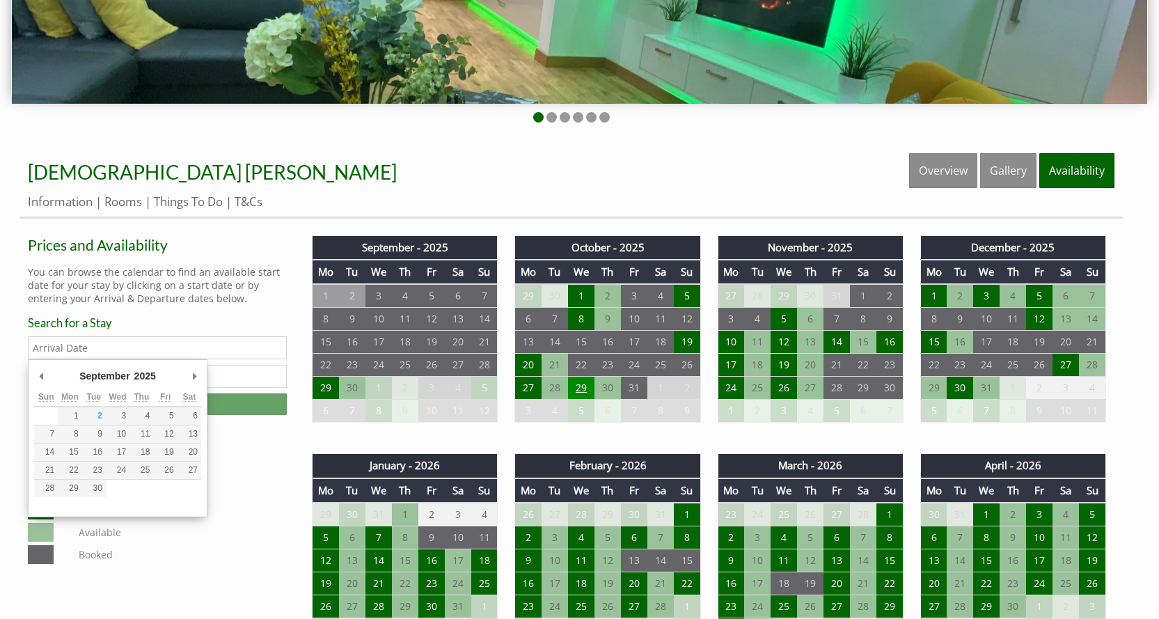
click at [576, 387] on td "29" at bounding box center [581, 388] width 26 height 23
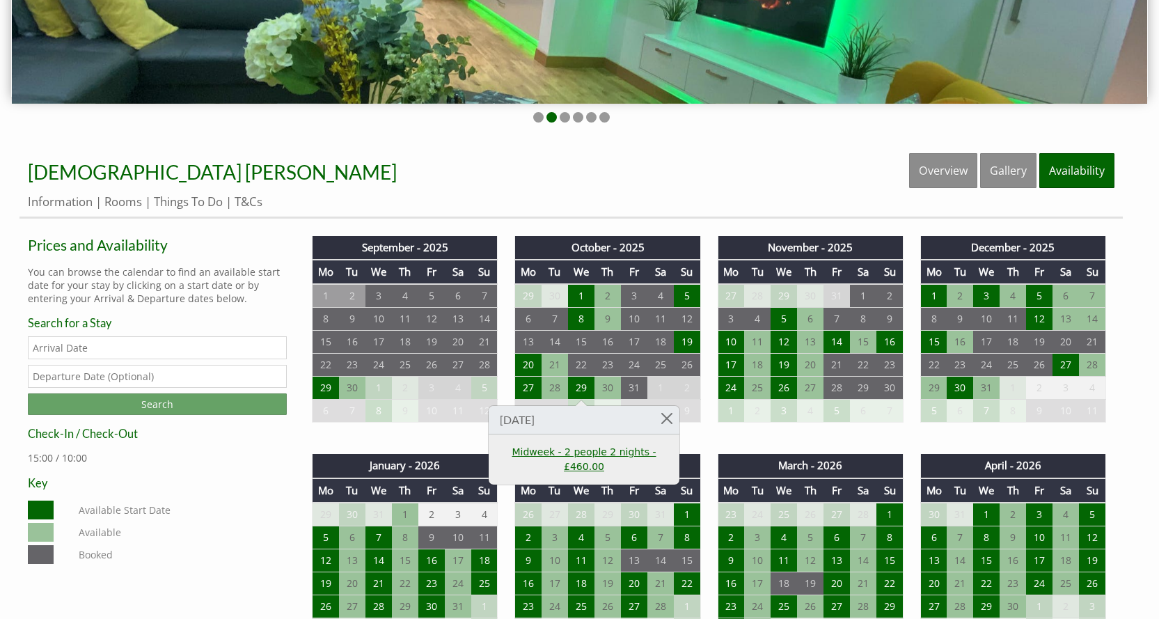
click at [555, 452] on link "Midweek - 2 people 2 nights - £460.00" at bounding box center [583, 459] width 171 height 29
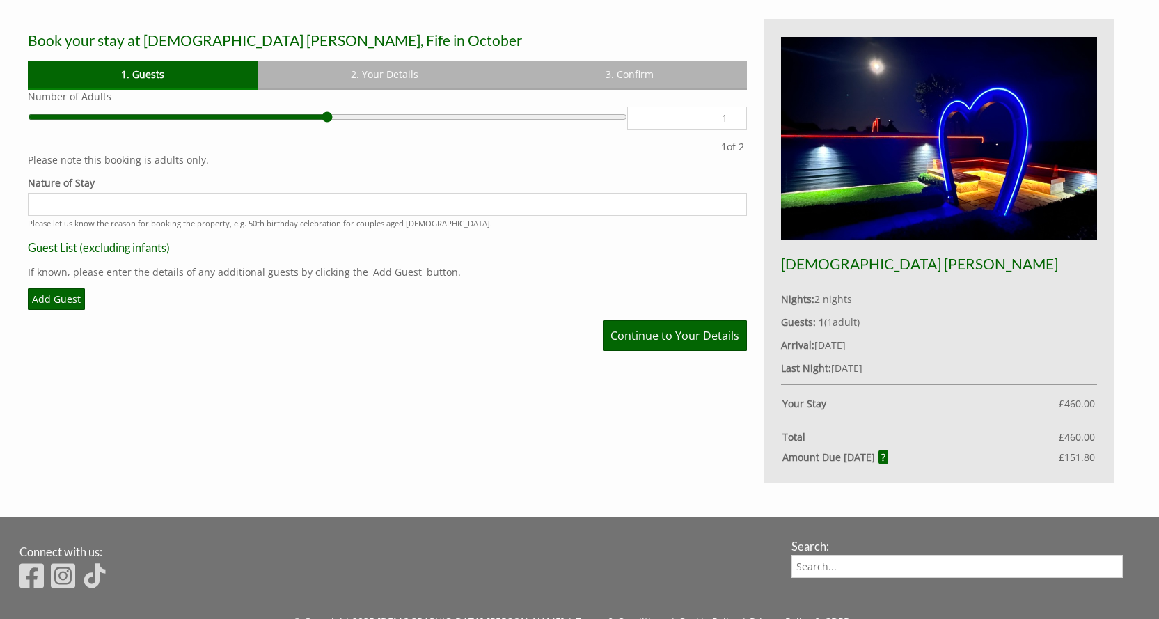
scroll to position [418, 0]
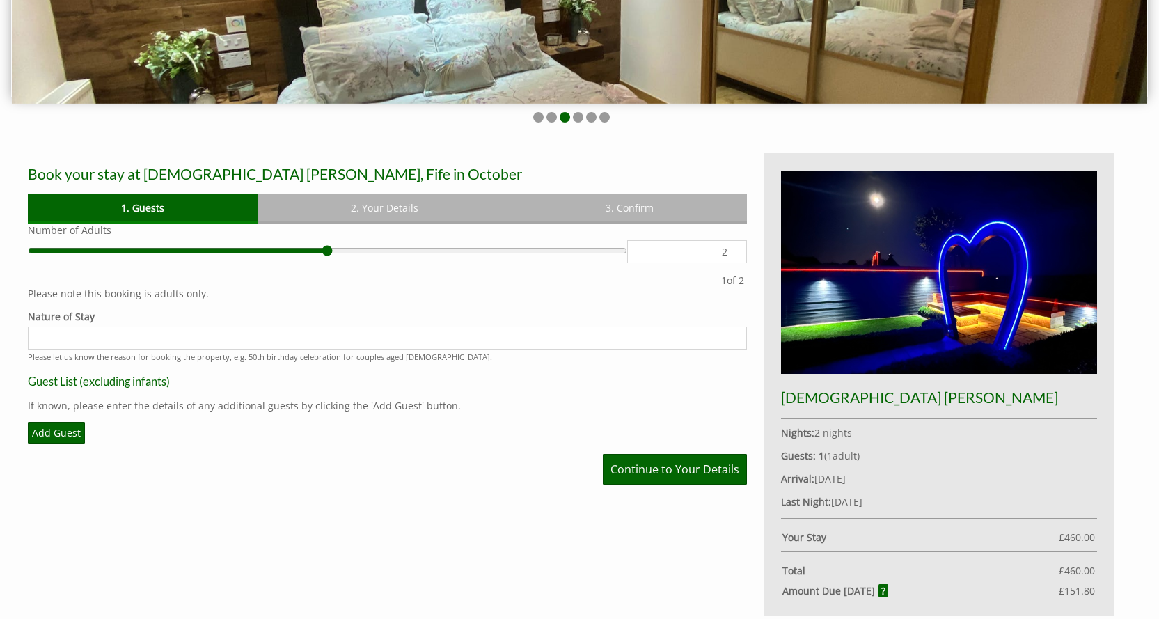
type input "2"
click at [733, 247] on input "2" at bounding box center [687, 251] width 120 height 23
type input "2"
click at [733, 247] on input "2" at bounding box center [687, 251] width 120 height 23
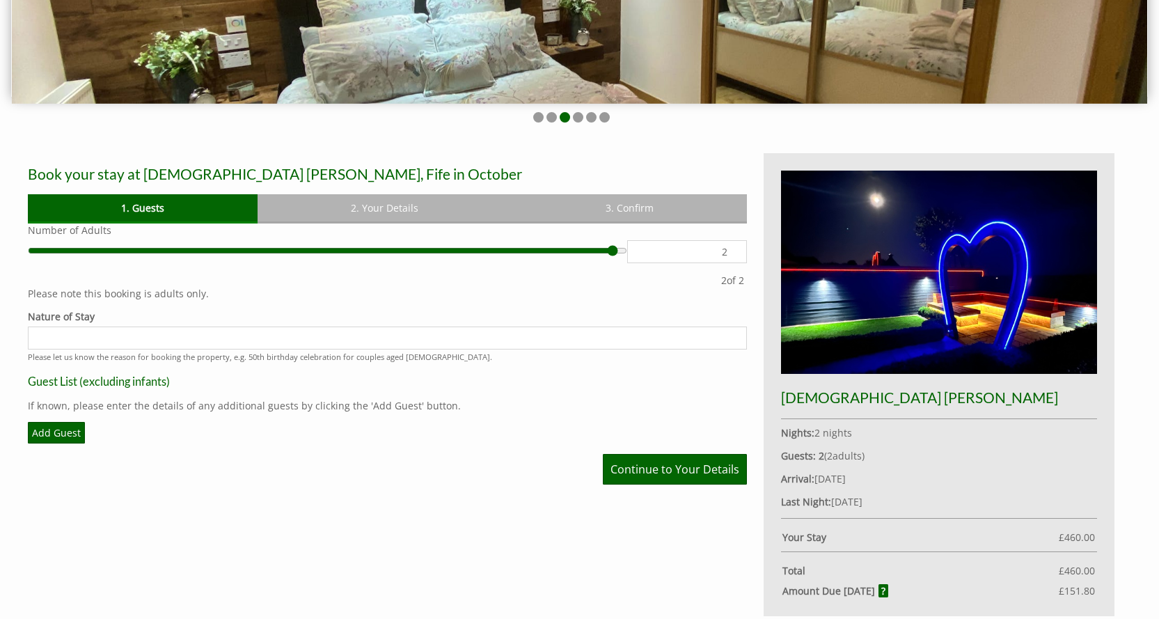
click at [733, 247] on input "2" at bounding box center [687, 251] width 120 height 23
click at [731, 249] on input "2" at bounding box center [687, 251] width 120 height 23
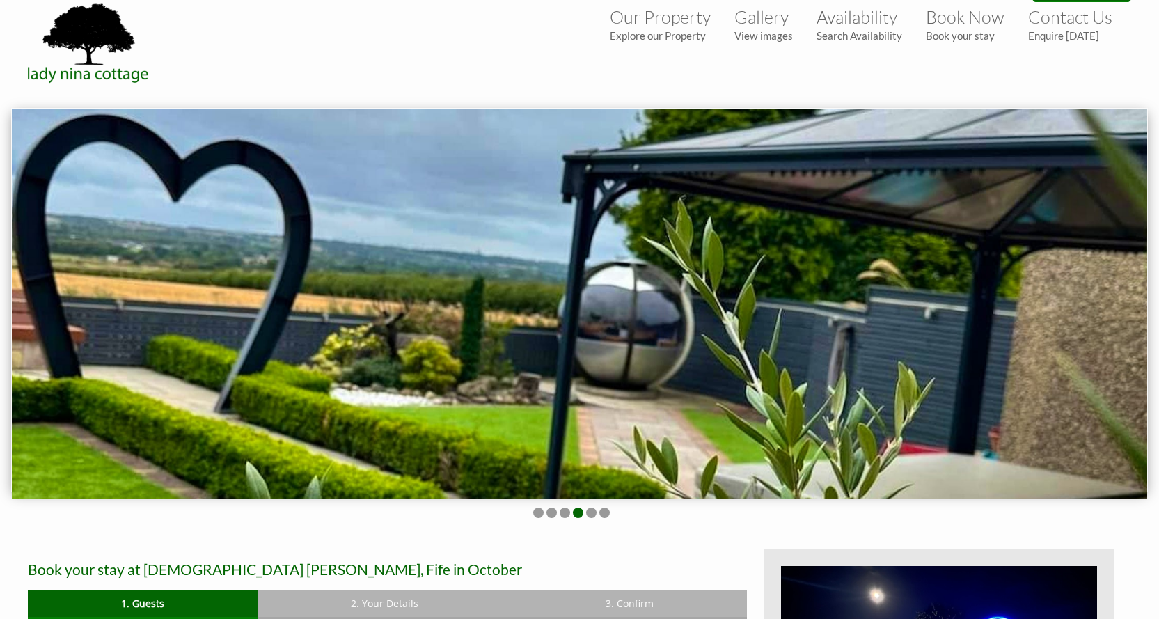
scroll to position [0, 0]
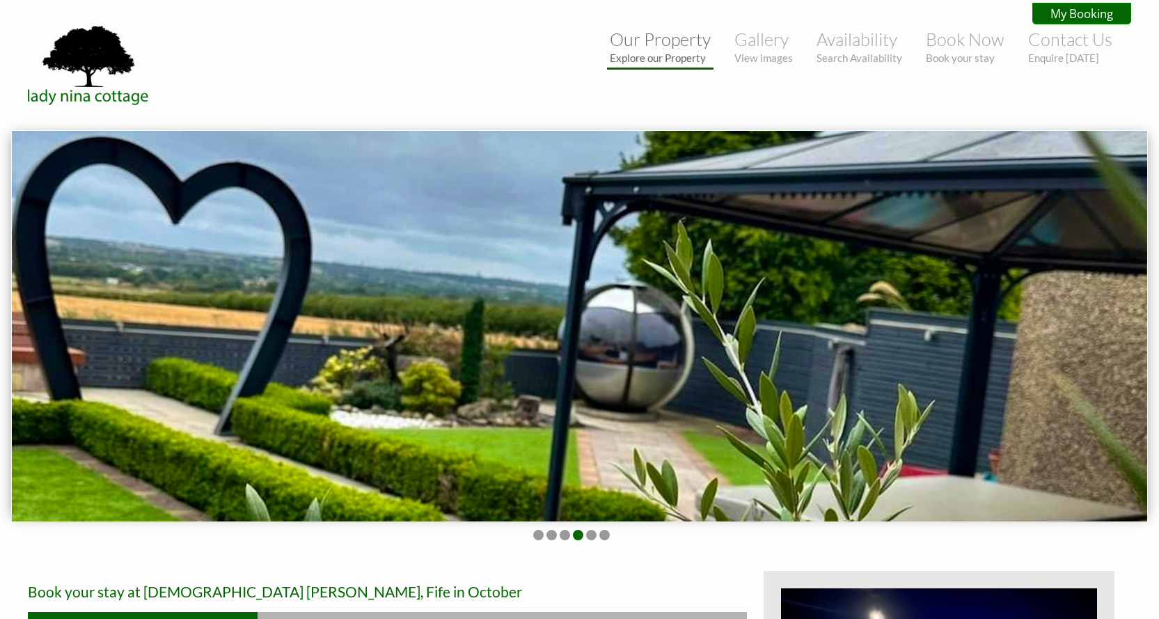
click at [650, 53] on small "Explore our Property" at bounding box center [660, 58] width 101 height 13
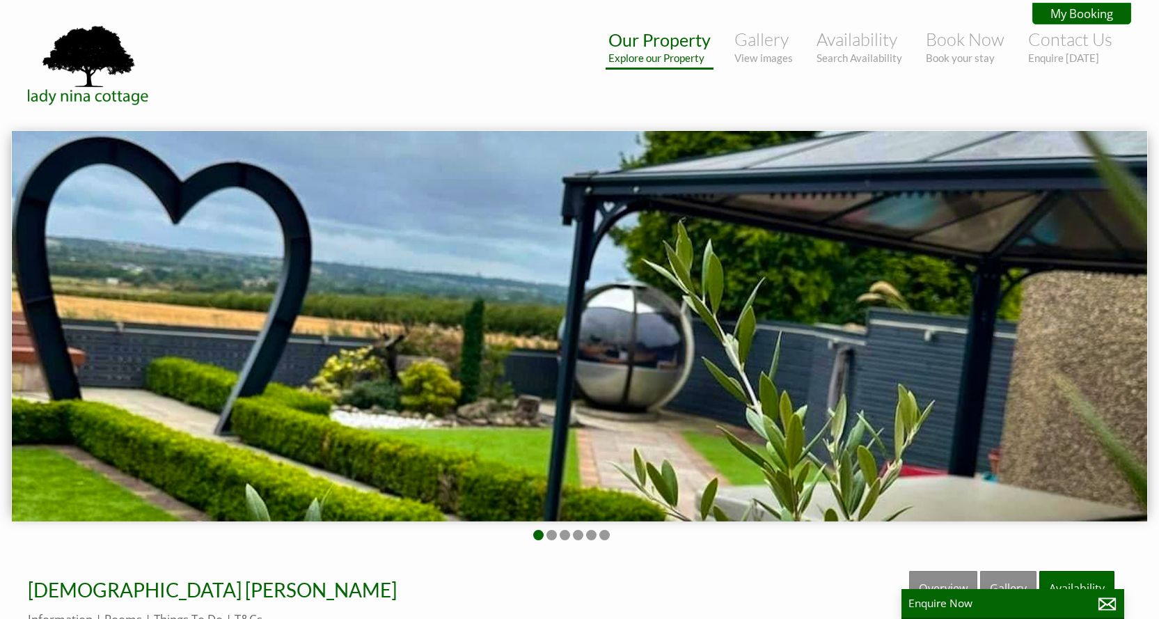
click at [655, 46] on link "Our Property Explore our Property" at bounding box center [659, 46] width 102 height 35
